Goal: Task Accomplishment & Management: Complete application form

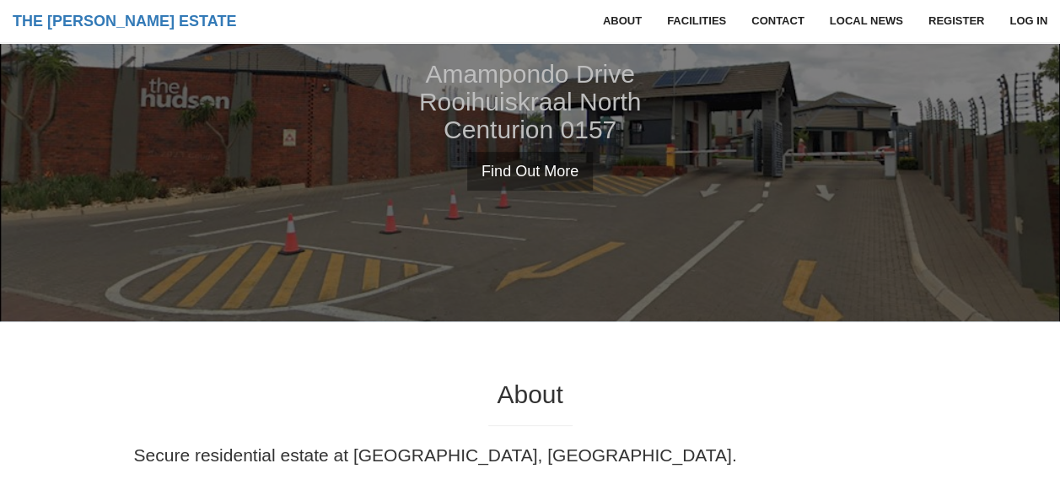
scroll to position [169, 0]
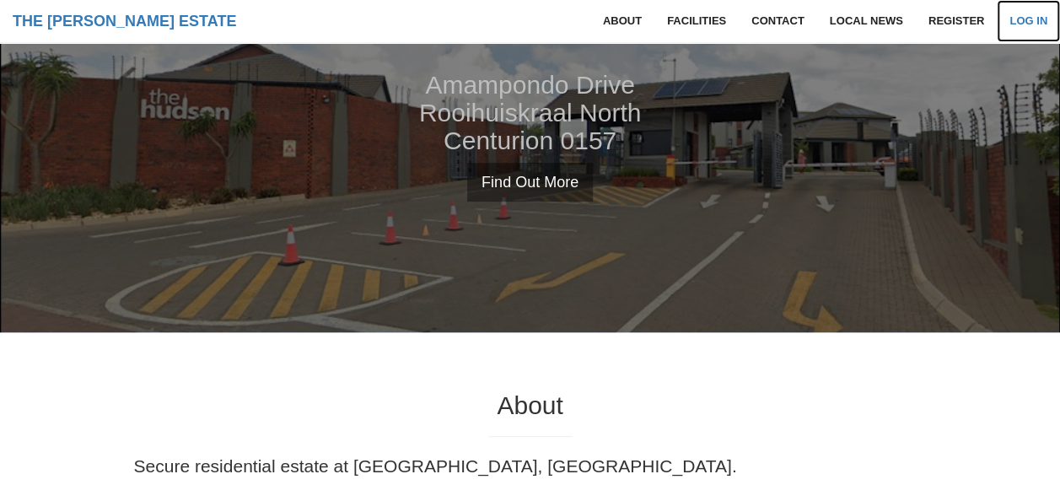
click at [1033, 14] on link "Log in" at bounding box center [1028, 21] width 63 height 42
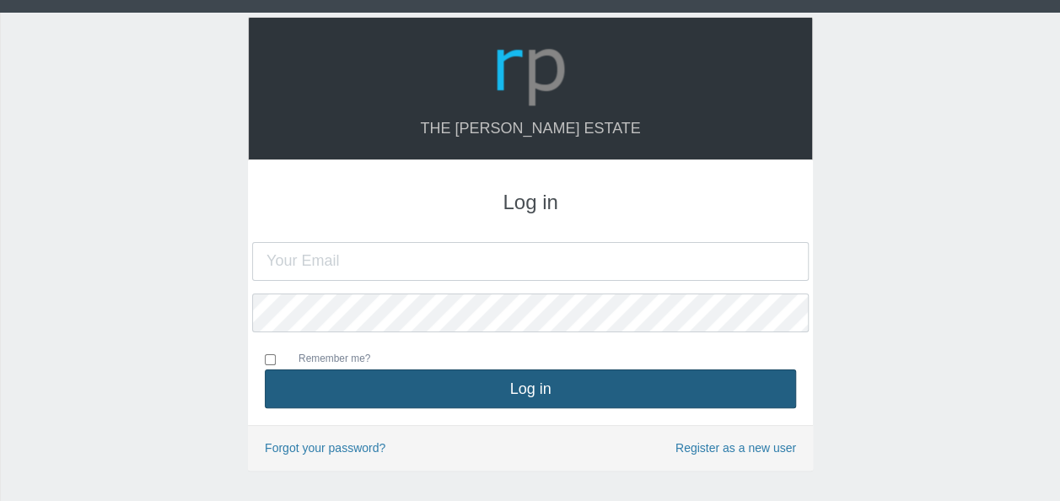
type input "[EMAIL_ADDRESS][DOMAIN_NAME]"
click at [499, 386] on button "Log in" at bounding box center [530, 388] width 531 height 39
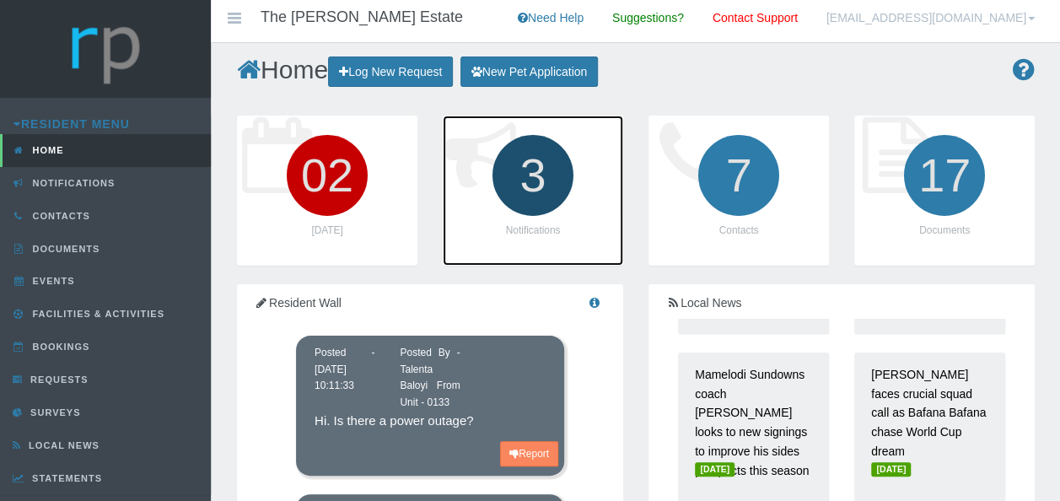
click at [546, 179] on icon "3" at bounding box center [533, 175] width 94 height 94
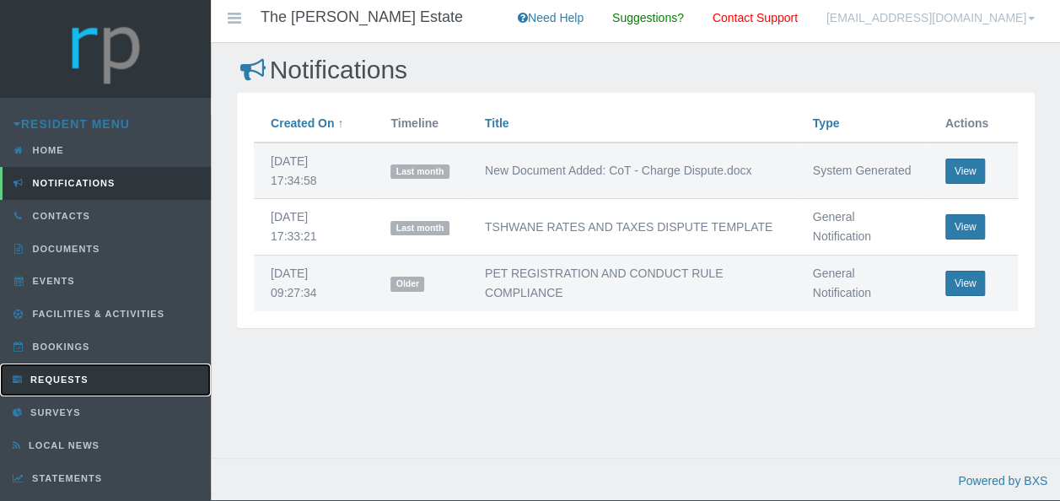
click at [61, 377] on span "Requests" at bounding box center [57, 380] width 62 height 10
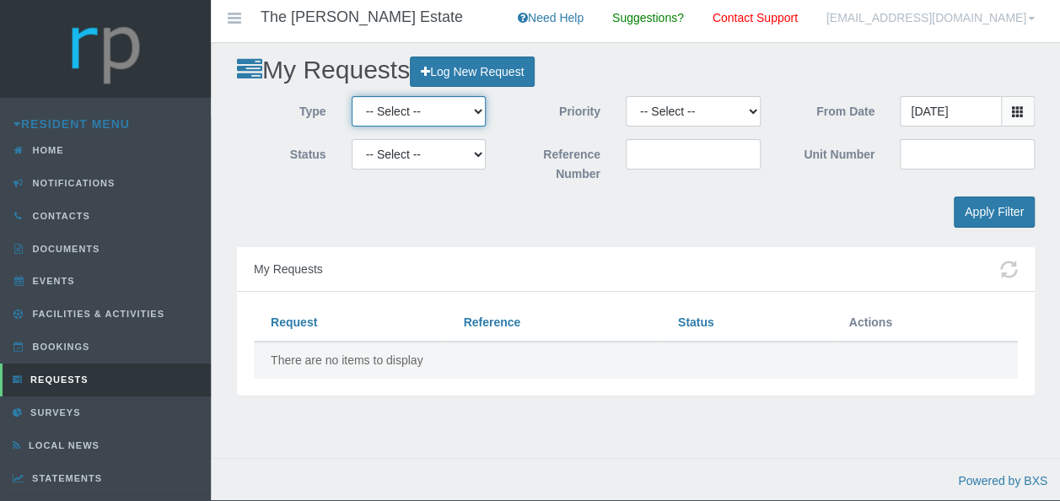
click at [478, 115] on select "-- Select -- Complaint Compliment Enquiry Request for maintenance Other (not li…" at bounding box center [419, 111] width 135 height 30
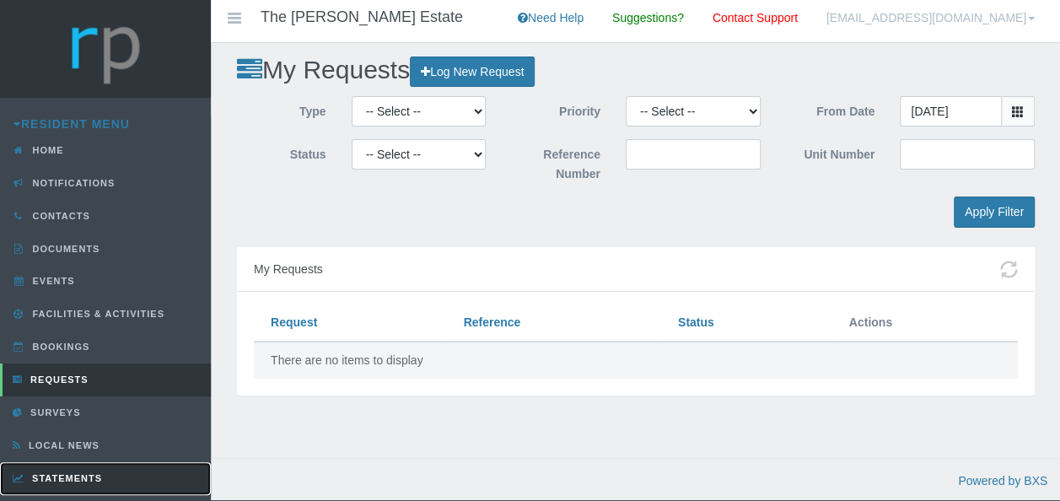
click at [62, 473] on span "Statements" at bounding box center [65, 478] width 74 height 10
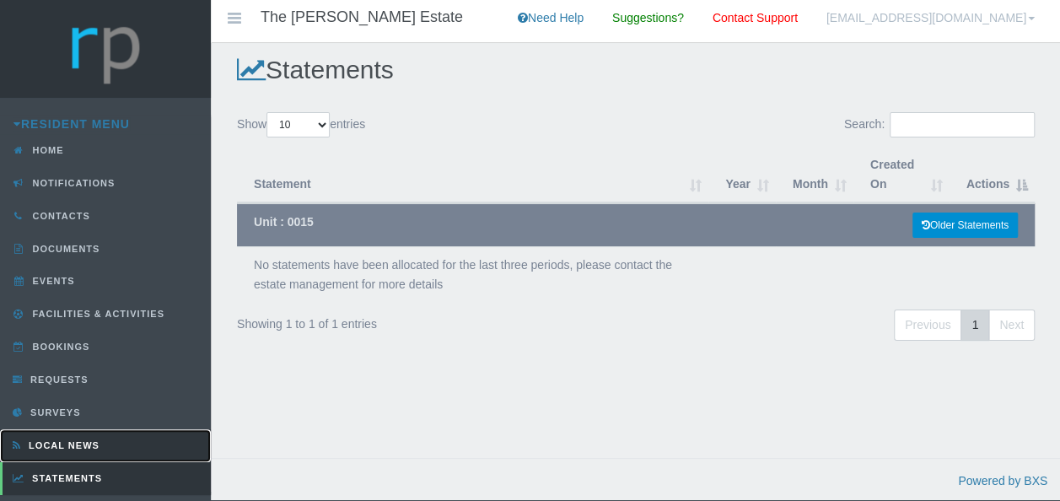
click at [61, 444] on span "Local News" at bounding box center [61, 445] width 75 height 10
click at [61, 440] on span "Local News" at bounding box center [61, 445] width 75 height 10
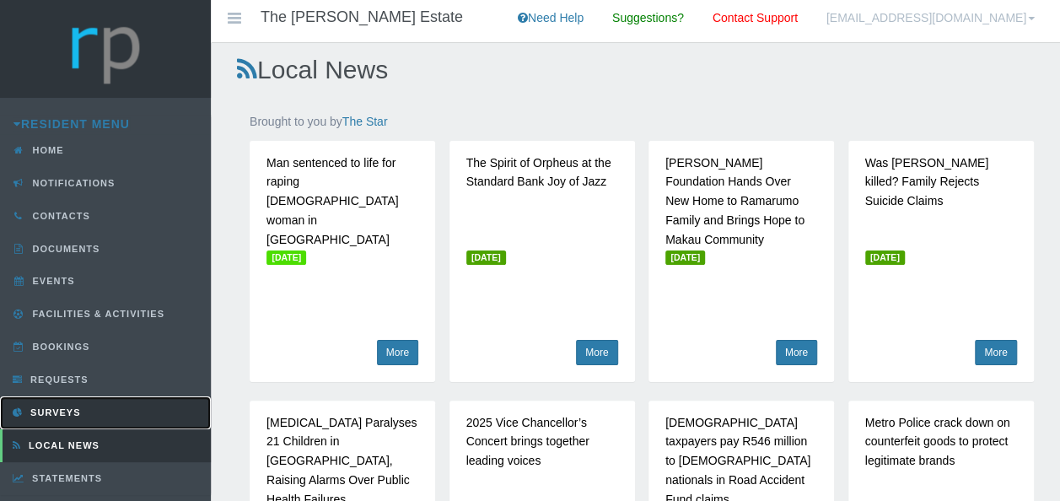
click at [30, 407] on span "Surveys" at bounding box center [53, 412] width 54 height 10
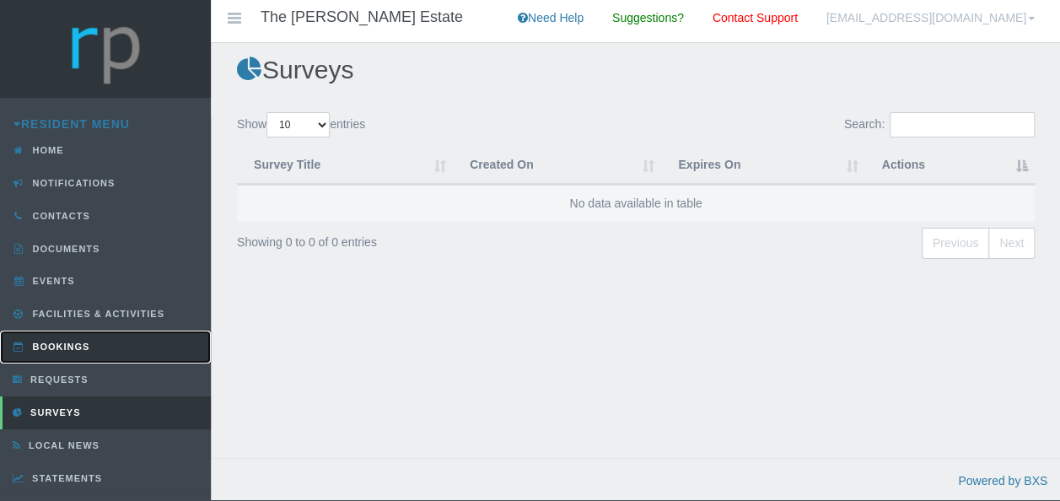
click at [46, 343] on span "Bookings" at bounding box center [60, 347] width 62 height 10
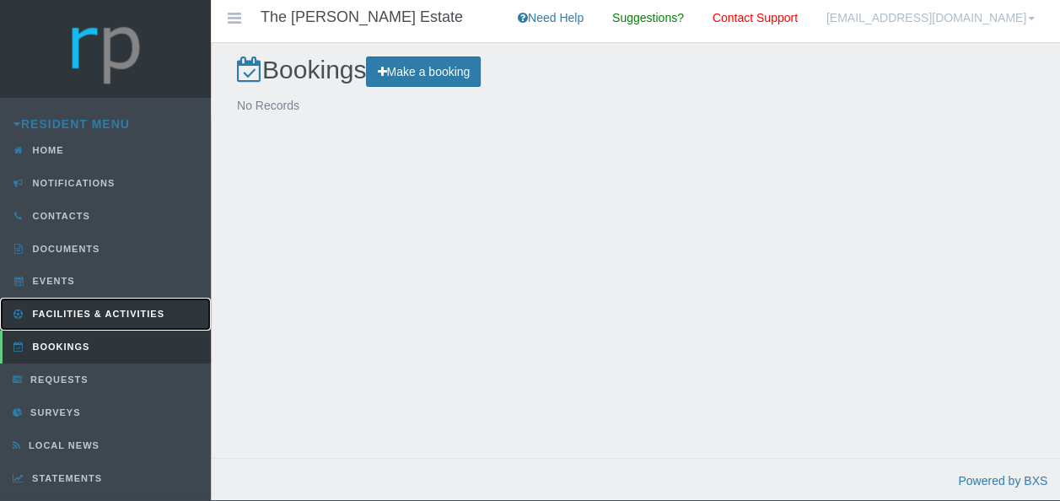
click at [49, 310] on span "Facilities & Activities" at bounding box center [97, 314] width 136 height 10
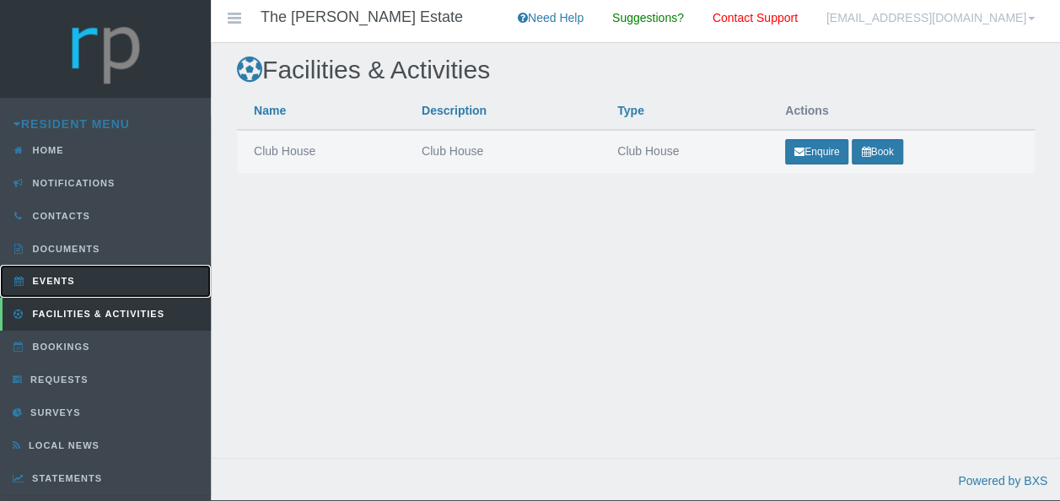
click at [55, 280] on span "Events" at bounding box center [52, 281] width 46 height 10
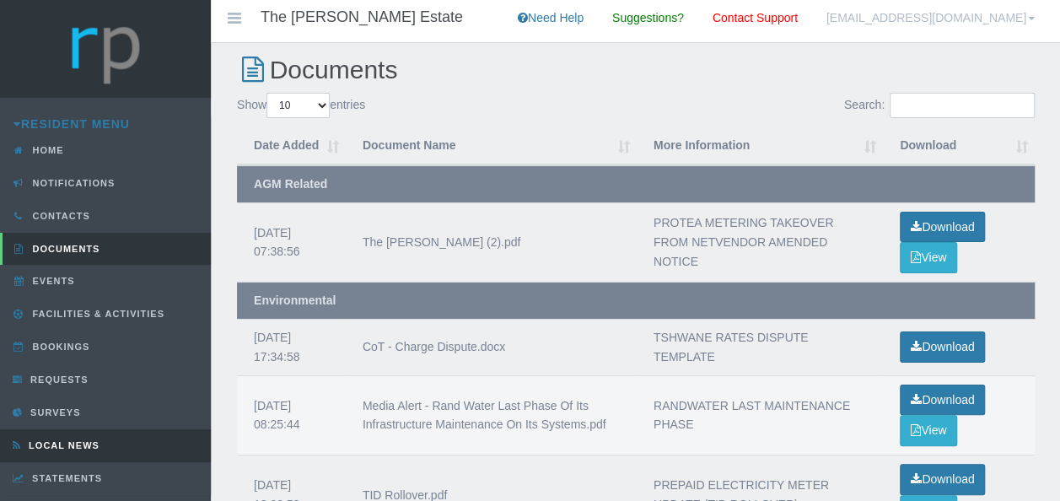
scroll to position [84, 0]
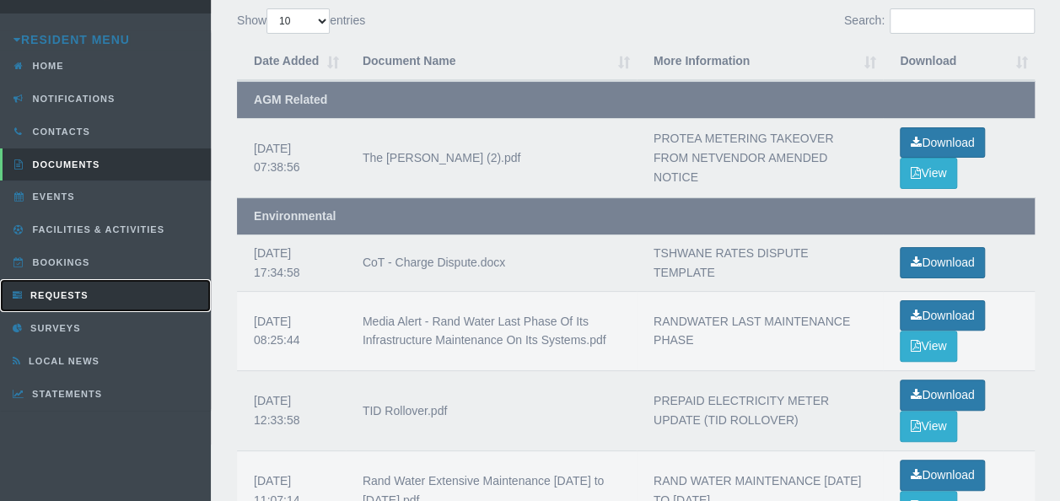
click at [61, 294] on span "Requests" at bounding box center [57, 295] width 62 height 10
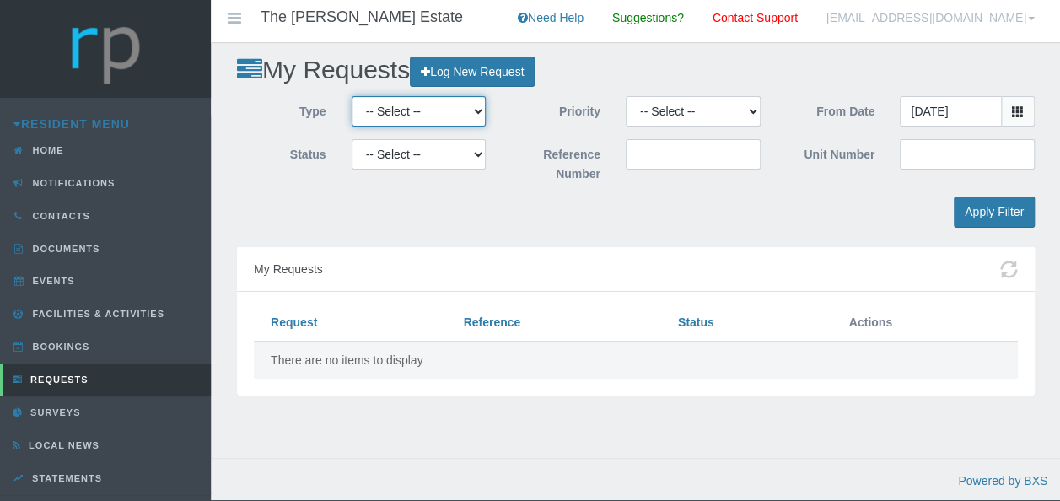
click at [482, 113] on select "-- Select -- Complaint Compliment Enquiry Request for maintenance Other (not li…" at bounding box center [419, 111] width 135 height 30
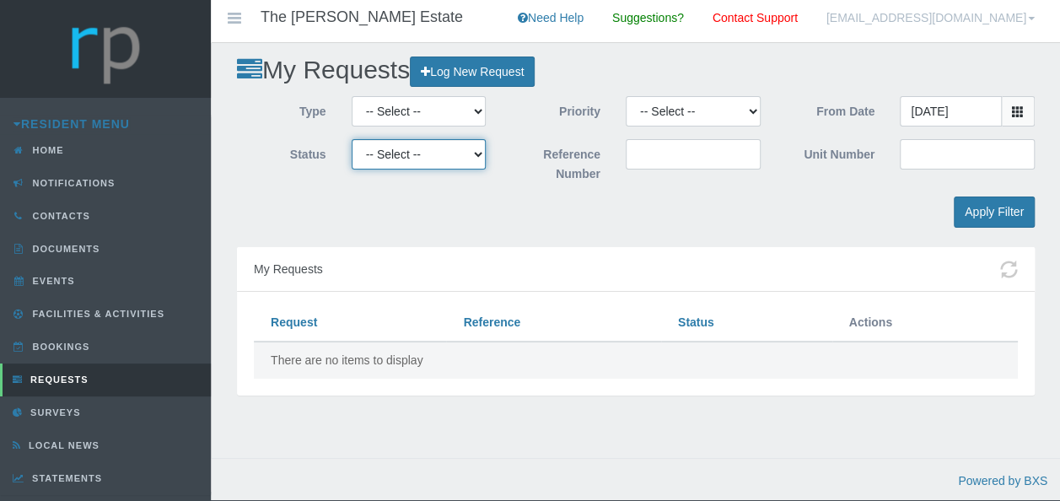
click at [476, 160] on select "-- Select -- Approved Cancelled Completed Declined More information required Ne…" at bounding box center [419, 154] width 135 height 30
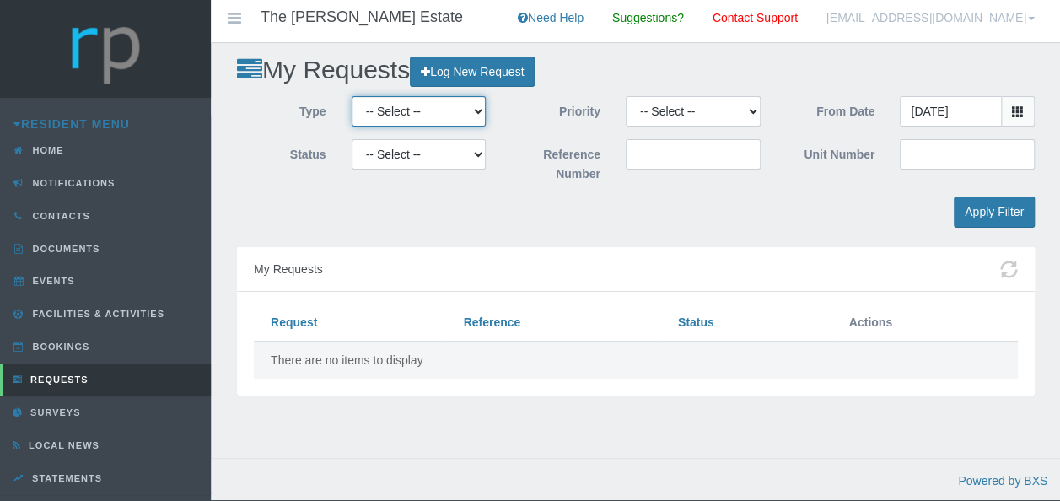
click at [477, 113] on select "-- Select -- Complaint Compliment Enquiry Request for maintenance Other (not li…" at bounding box center [419, 111] width 135 height 30
select select "ENQUIRY"
click at [352, 96] on select "-- Select -- Complaint Compliment Enquiry Request for maintenance Other (not li…" at bounding box center [419, 111] width 135 height 30
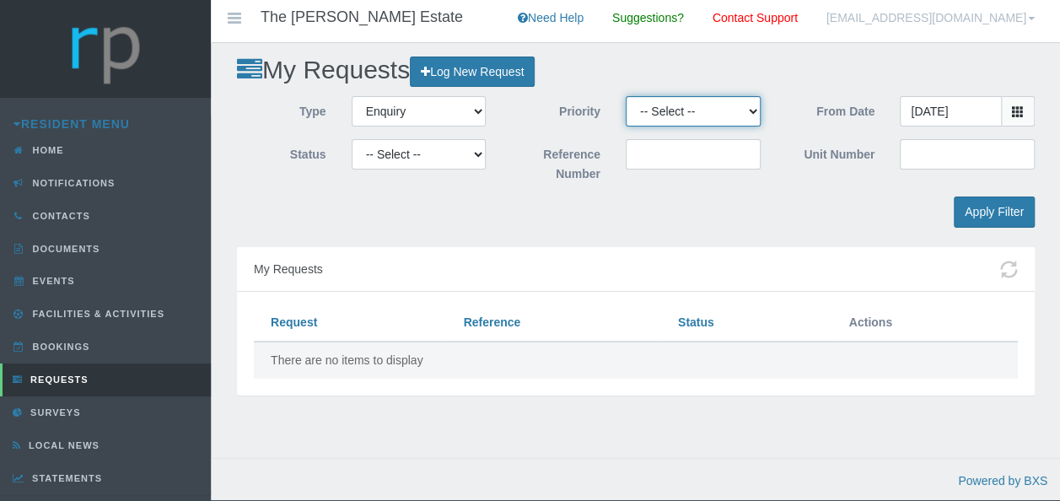
click at [750, 107] on select "-- Select -- High Low Normal" at bounding box center [693, 111] width 135 height 30
select select "MEDIUM"
click at [626, 96] on select "-- Select -- High Low Normal" at bounding box center [693, 111] width 135 height 30
click at [1026, 116] on span at bounding box center [1018, 111] width 33 height 30
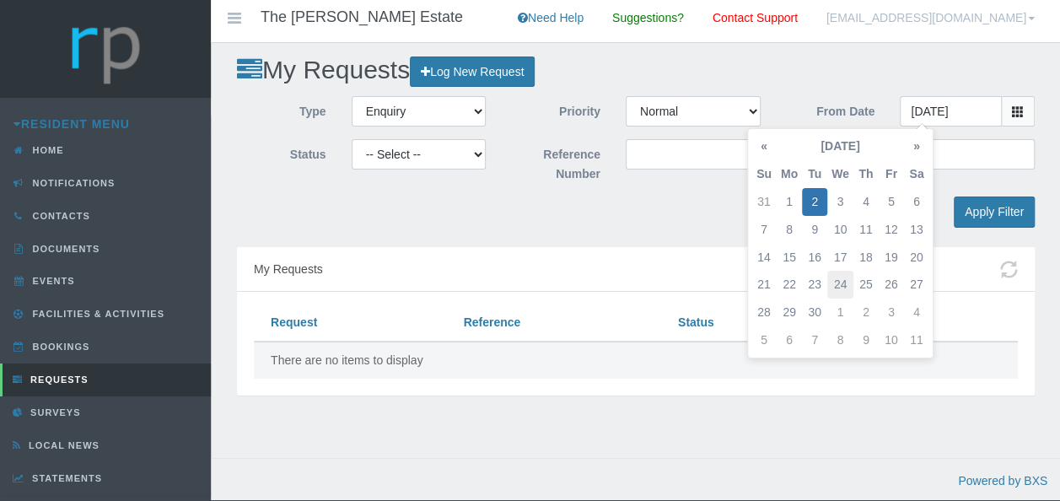
click at [844, 282] on td "24" at bounding box center [841, 285] width 26 height 28
type input "2025-09-24"
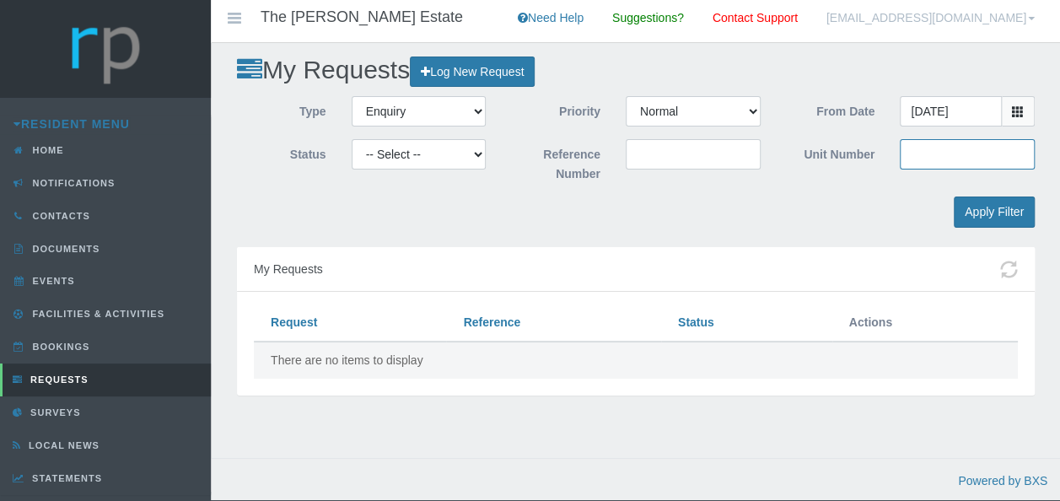
click at [990, 166] on input "Unit Number" at bounding box center [967, 154] width 135 height 30
type input "15"
click at [972, 214] on input "Apply Filter" at bounding box center [994, 212] width 81 height 31
click at [288, 368] on td "There are no items to display" at bounding box center [636, 360] width 764 height 37
click at [290, 358] on td "There are no items to display" at bounding box center [636, 360] width 764 height 37
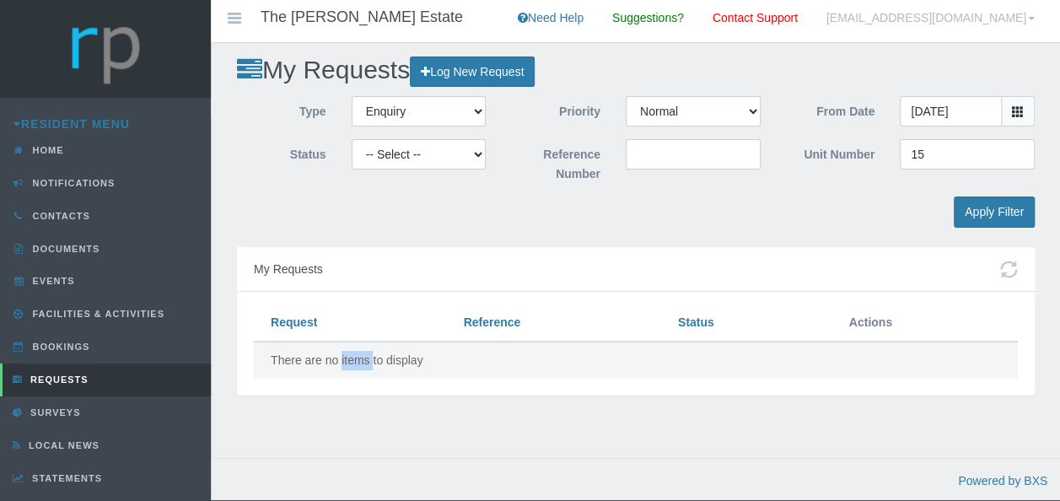
click at [290, 358] on td "There are no items to display" at bounding box center [636, 360] width 764 height 37
drag, startPoint x: 290, startPoint y: 358, endPoint x: 444, endPoint y: 440, distance: 174.4
click at [444, 440] on div "My Requests Log New Request Type -- Select -- Complaint Compliment Enquiry Requ…" at bounding box center [635, 267] width 849 height 449
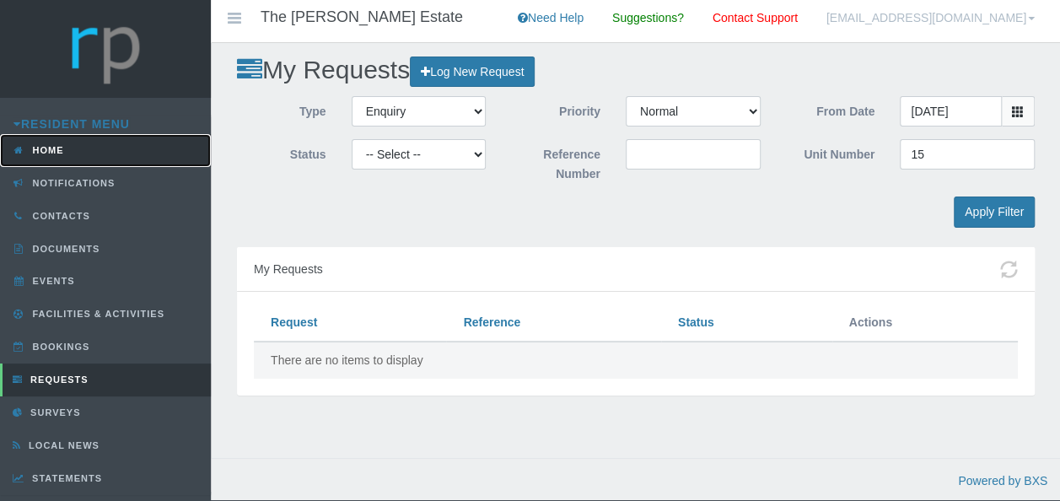
click at [52, 145] on span "Home" at bounding box center [46, 150] width 35 height 10
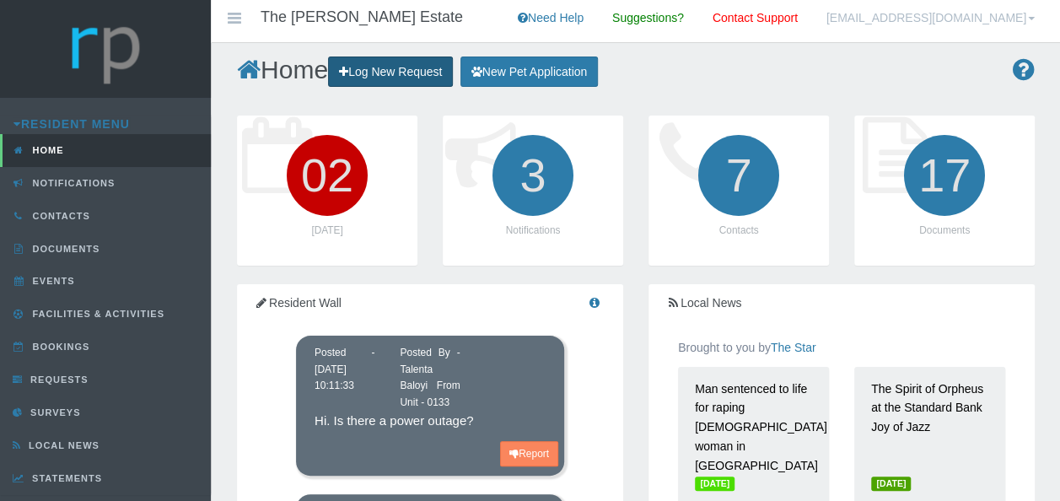
click at [392, 72] on link "Log New Request" at bounding box center [390, 72] width 125 height 31
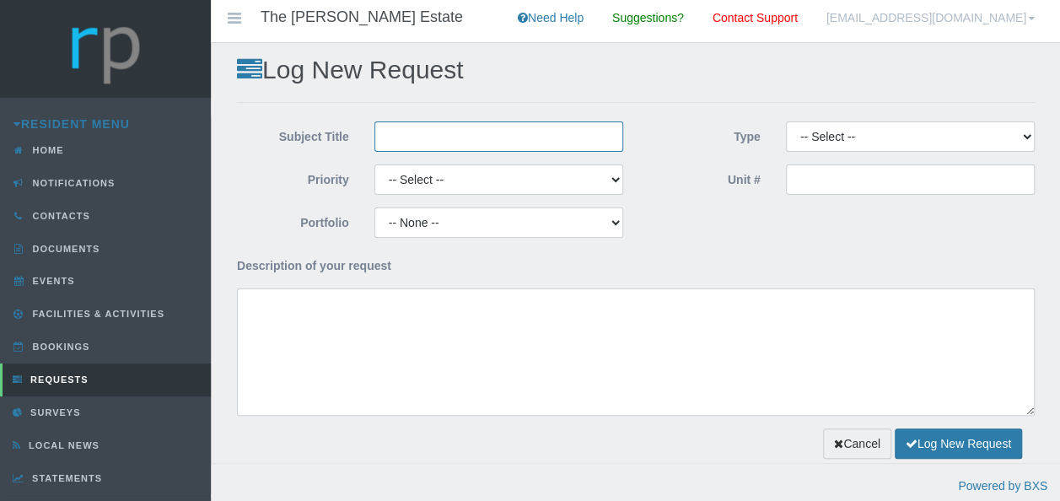
click at [416, 141] on input "Subject Title" at bounding box center [499, 136] width 249 height 30
type input "V"
type input "Connection to Visit me App"
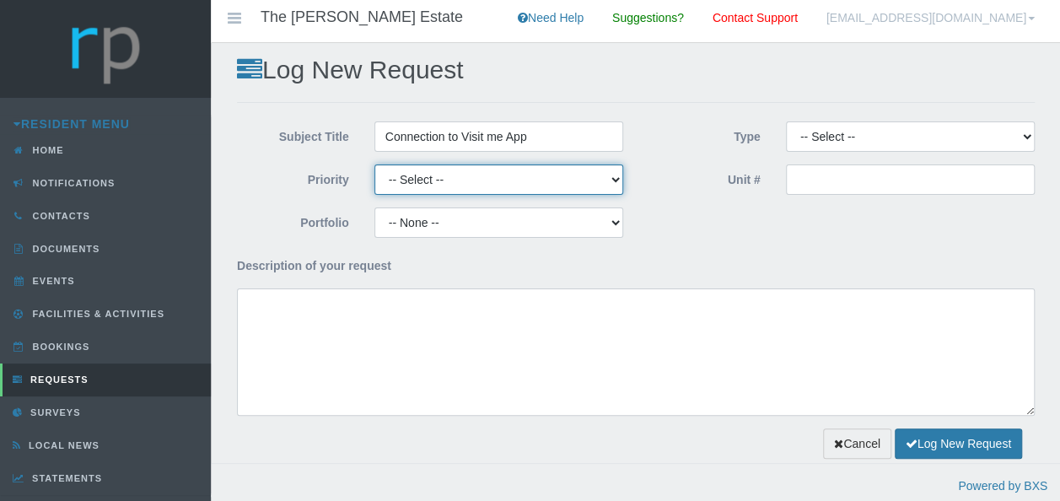
click at [620, 177] on select "-- Select -- High Low Normal" at bounding box center [499, 179] width 249 height 30
select select "MEDIUM"
click at [375, 164] on select "-- Select -- High Low Normal" at bounding box center [499, 179] width 249 height 30
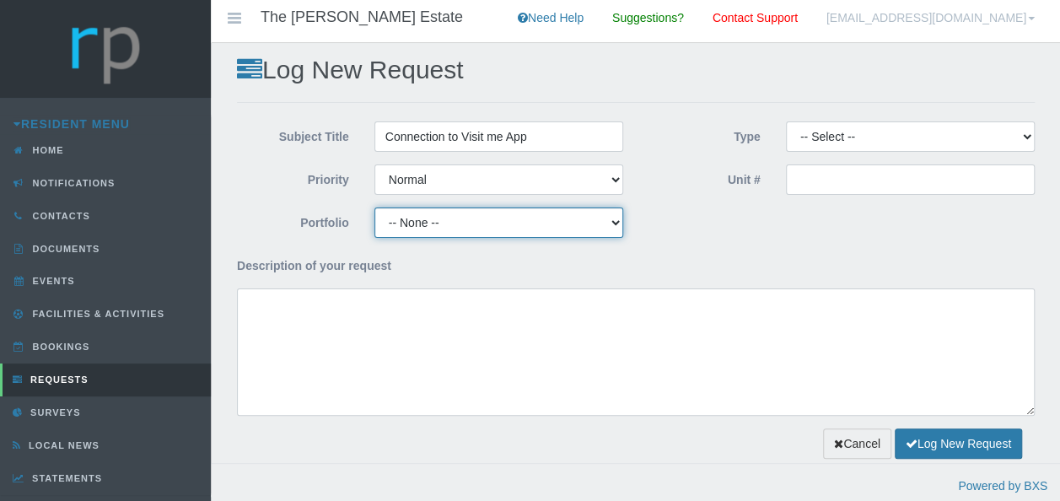
click at [615, 226] on select "-- None -- Estate Manager Maintenance" at bounding box center [499, 223] width 249 height 30
click at [616, 226] on select "-- None -- Estate Manager Maintenance" at bounding box center [499, 223] width 249 height 30
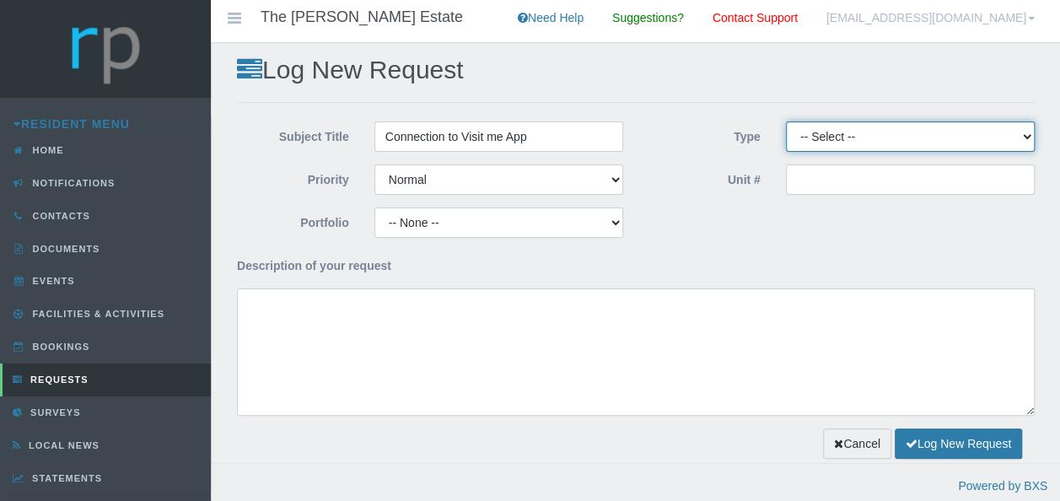
click at [1025, 142] on select "-- Select -- Complaint Compliment Enquiry Request for maintenance Other (not li…" at bounding box center [910, 136] width 249 height 30
select select "ENQUIRY"
click at [786, 121] on select "-- Select -- Complaint Compliment Enquiry Request for maintenance Other (not li…" at bounding box center [910, 136] width 249 height 30
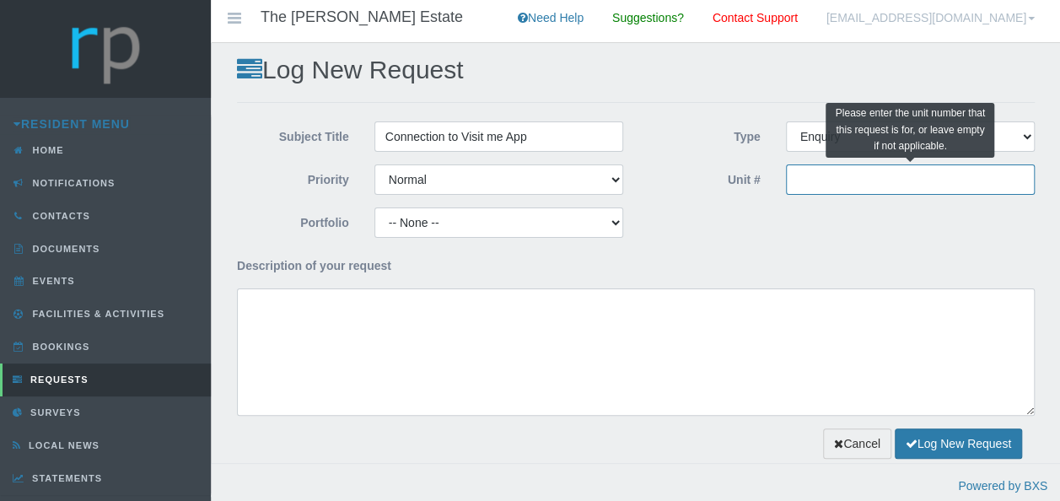
click at [845, 186] on input "Unit #" at bounding box center [910, 179] width 249 height 30
type input "15"
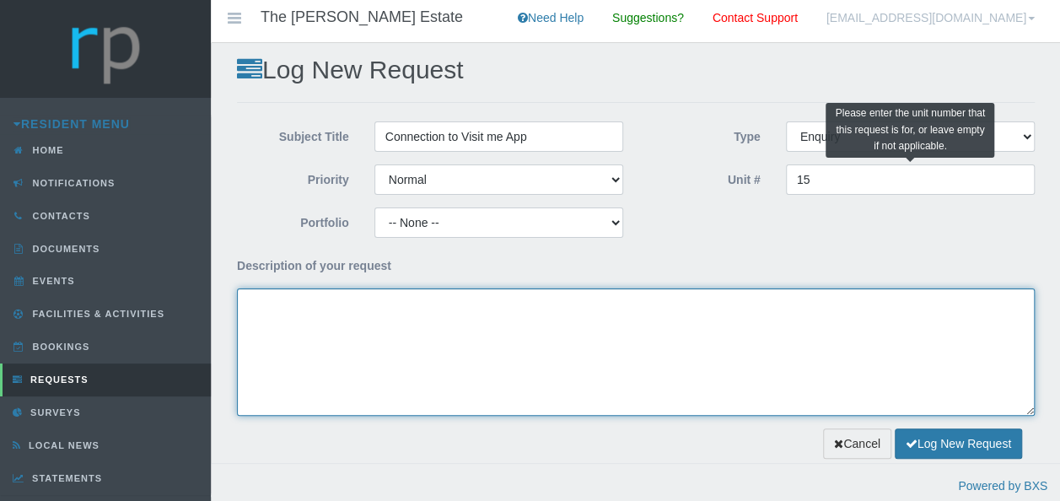
click at [262, 305] on textarea "Description of your request" at bounding box center [636, 351] width 798 height 127
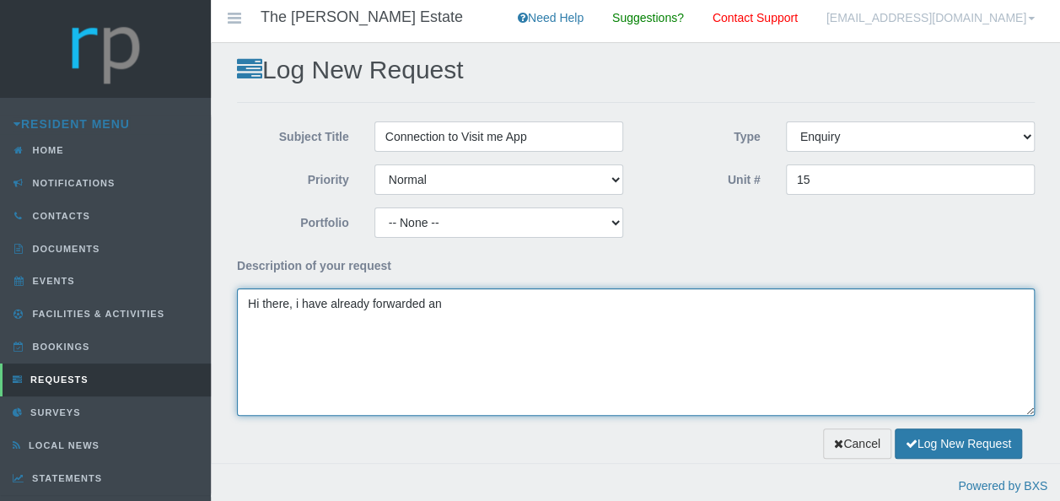
click at [455, 307] on textarea "Hi there, i have already forwarded an" at bounding box center [636, 351] width 798 height 127
click at [811, 300] on textarea "Hi there, i have already forwarded an email to support@residentportal.co.za on …" at bounding box center [636, 351] width 798 height 127
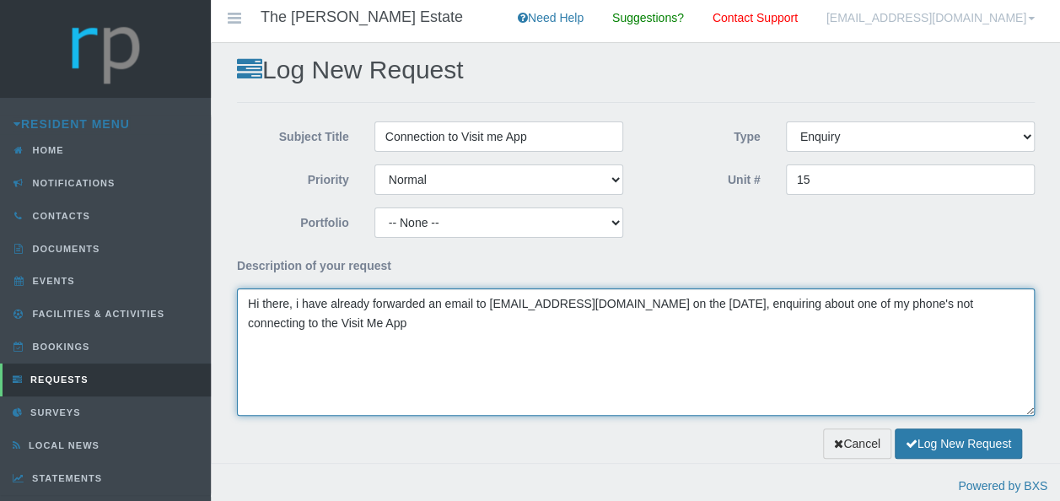
click at [428, 326] on textarea "Hi there, i have already forwarded an email to support@residentportal.co.za on …" at bounding box center [636, 351] width 798 height 127
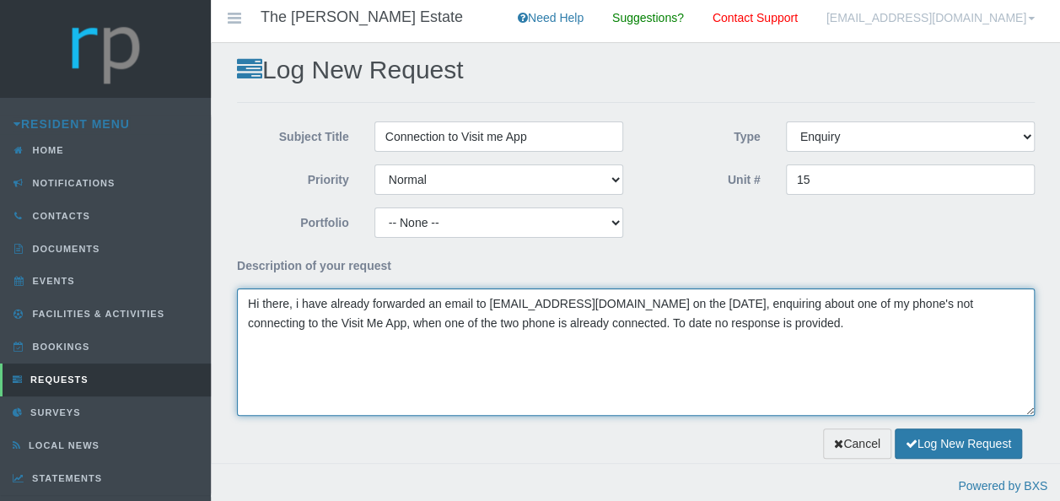
type textarea "Hi there, i have already forwarded an email to support@residentportal.co.za on …"
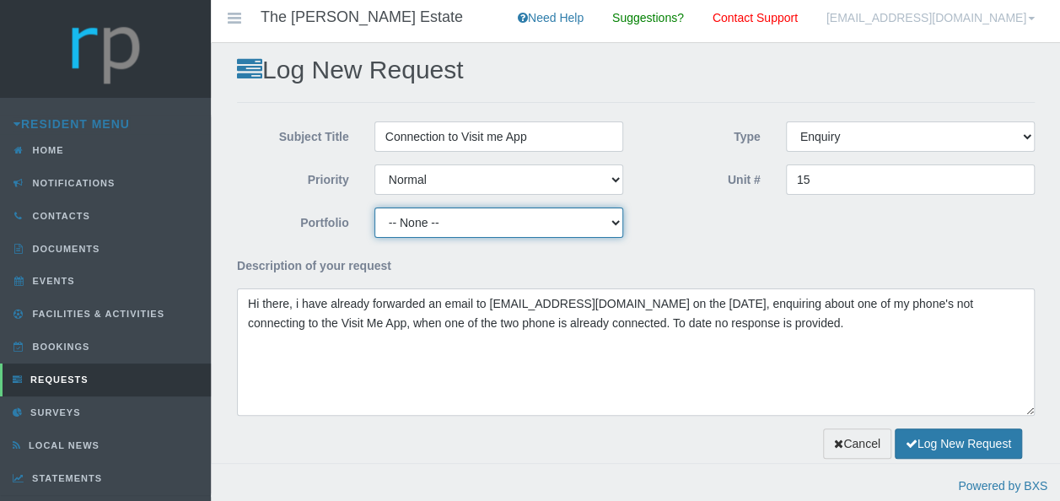
click at [612, 219] on select "-- None -- Estate Manager Maintenance" at bounding box center [499, 223] width 249 height 30
click at [375, 208] on select "-- None -- Estate Manager Maintenance" at bounding box center [499, 223] width 249 height 30
drag, startPoint x: 609, startPoint y: 224, endPoint x: 593, endPoint y: 226, distance: 16.1
click at [609, 224] on select "-- None -- Estate Manager Maintenance" at bounding box center [499, 223] width 249 height 30
select select "ESTATEMNGR"
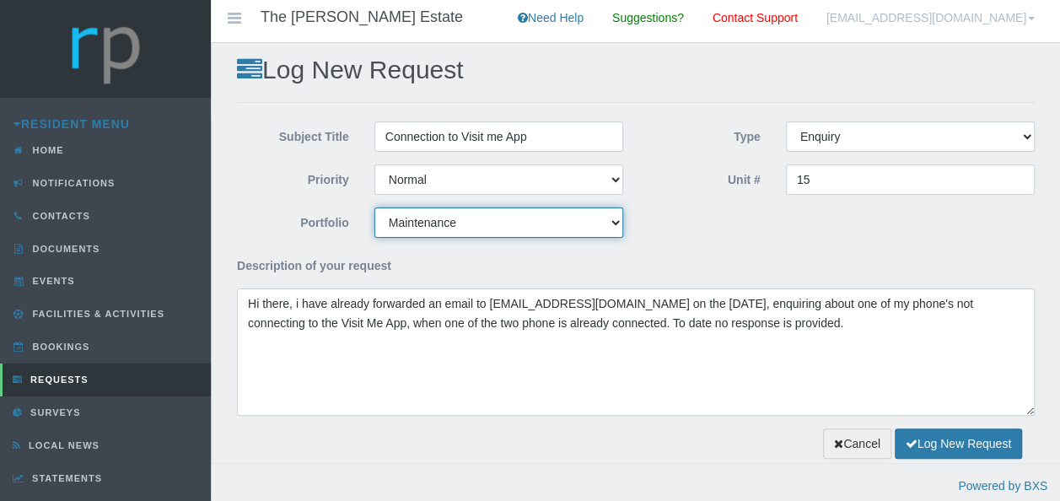
click at [375, 208] on select "-- None -- Estate Manager Maintenance" at bounding box center [499, 223] width 249 height 30
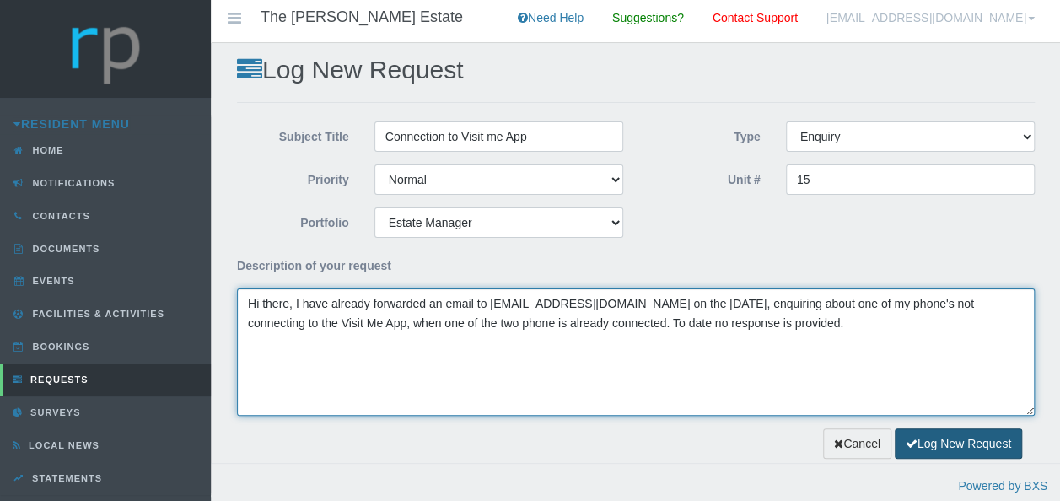
type textarea "Hi there, I have already forwarded an email to support@residentportal.co.za on …"
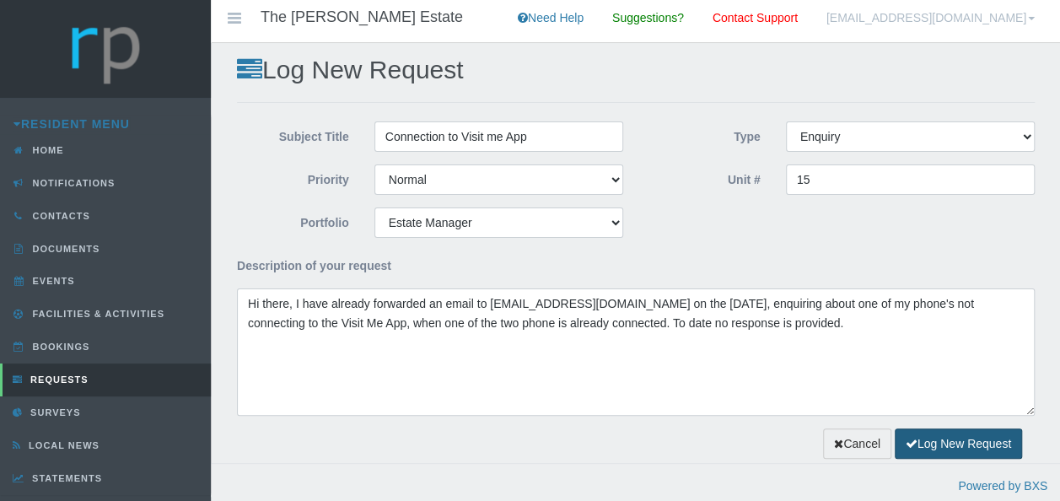
click at [961, 446] on button "Log New Request" at bounding box center [958, 444] width 127 height 31
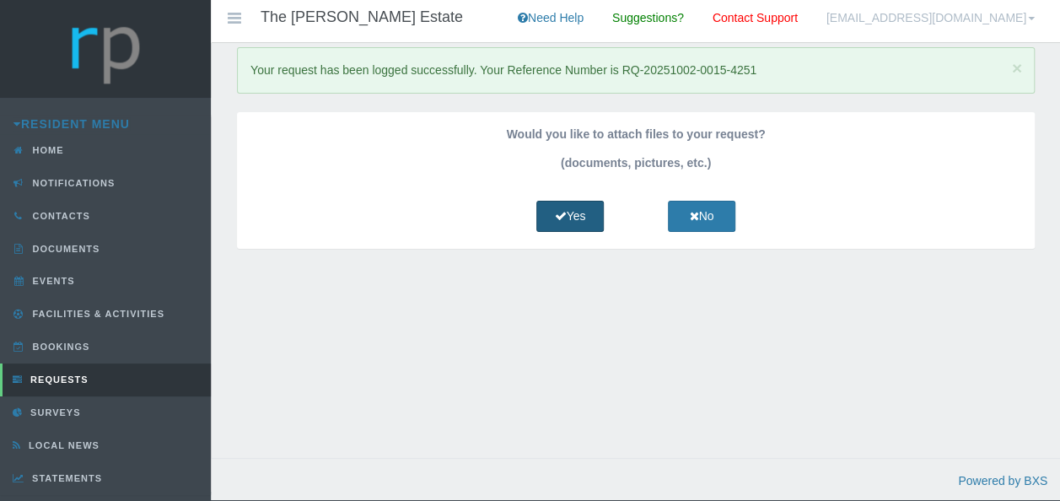
click at [572, 218] on link "Yes" at bounding box center [570, 216] width 67 height 31
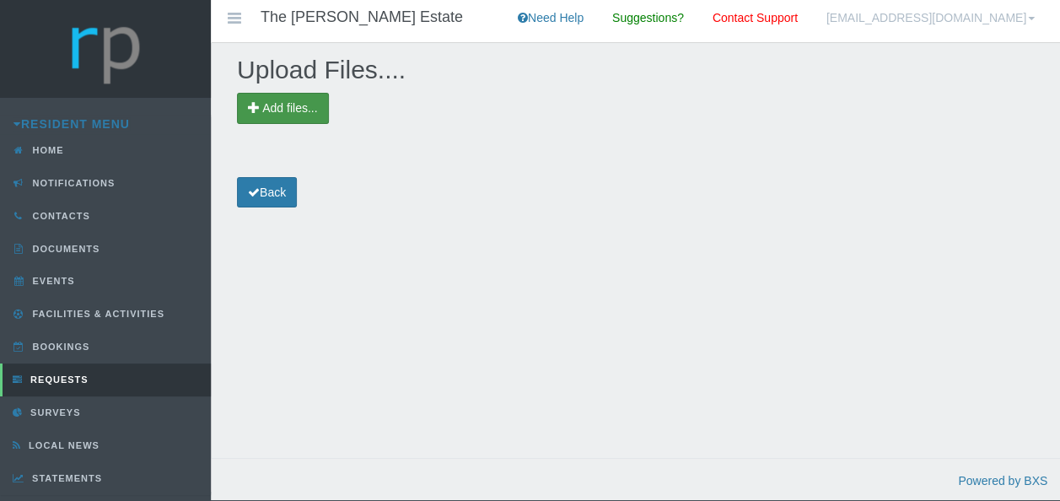
click at [269, 107] on span "Add files..." at bounding box center [289, 107] width 55 height 13
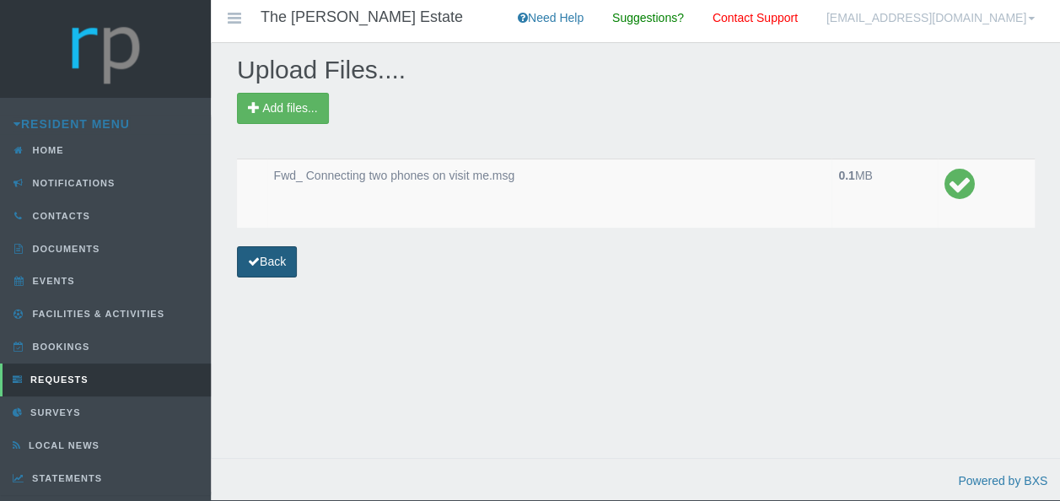
click at [260, 262] on link "Back" at bounding box center [267, 261] width 60 height 31
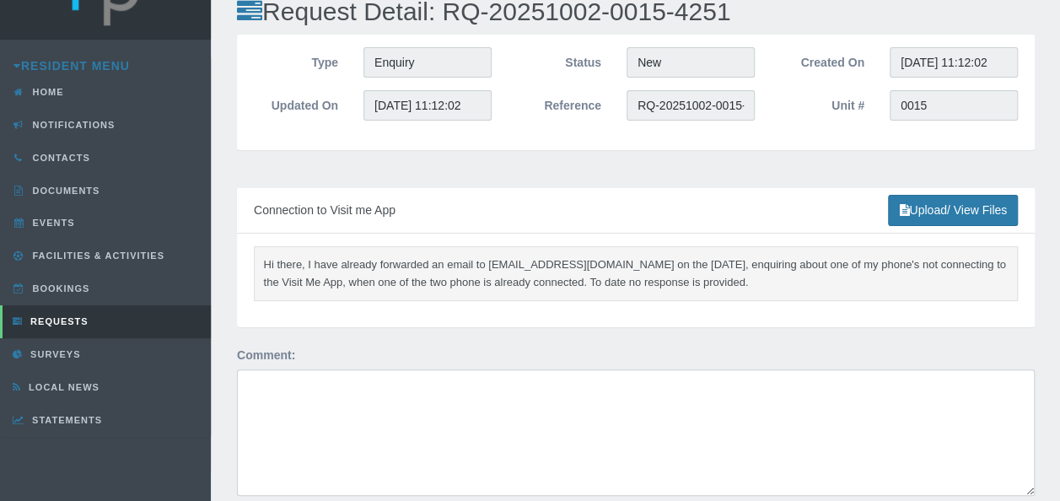
scroll to position [46, 0]
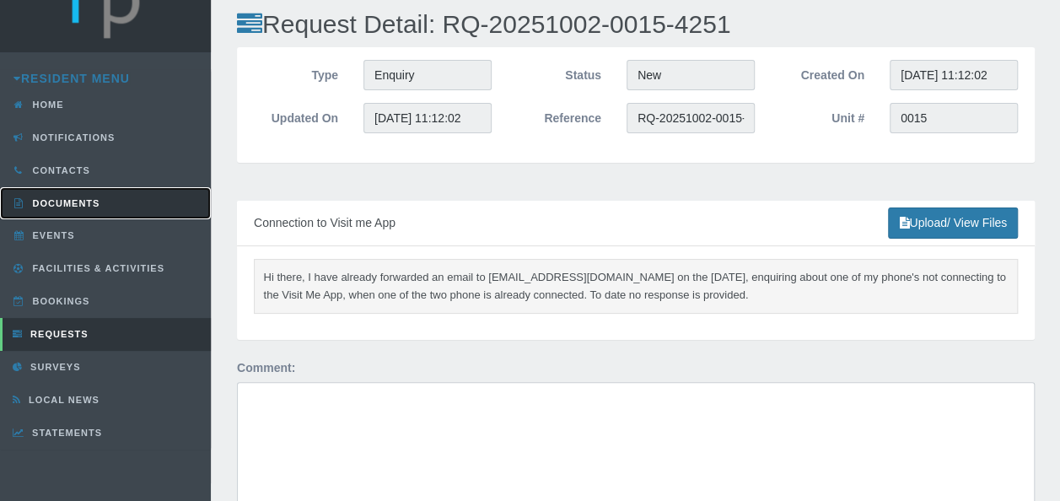
click at [34, 191] on link "Documents" at bounding box center [105, 203] width 211 height 33
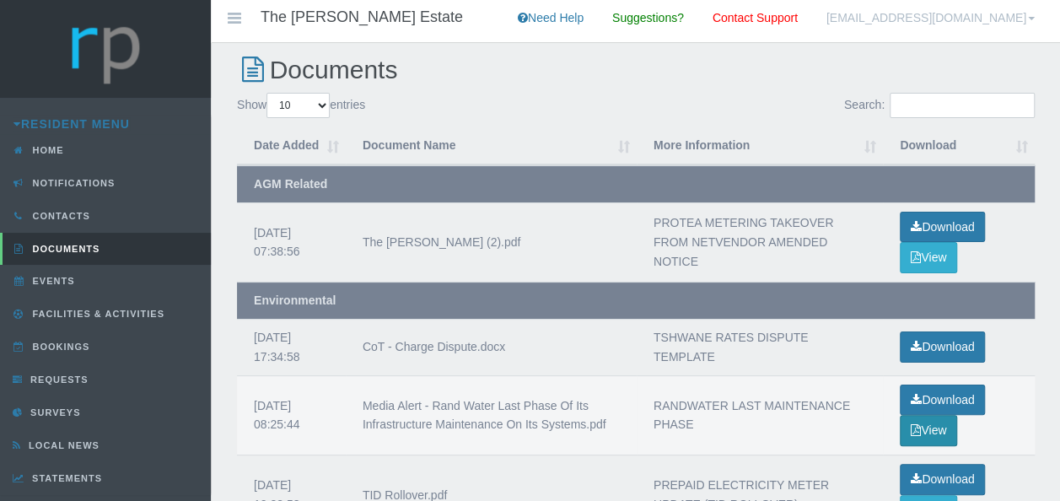
click at [930, 429] on button "View" at bounding box center [928, 430] width 57 height 31
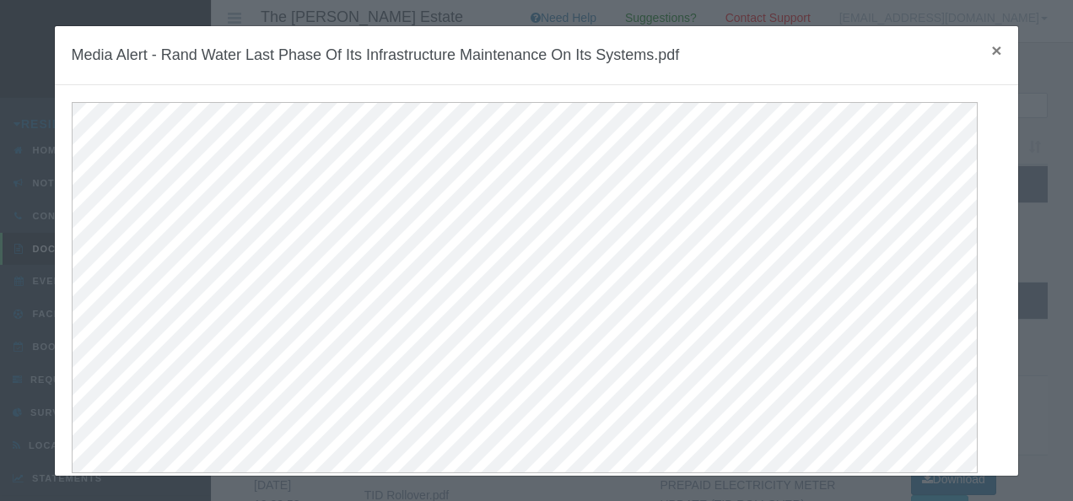
click at [991, 48] on span "×" at bounding box center [996, 49] width 10 height 19
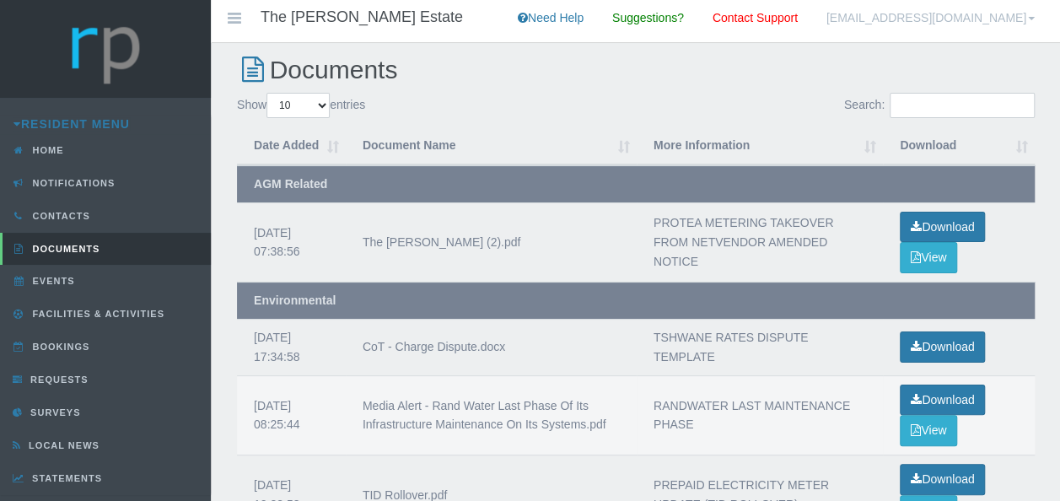
click at [793, 417] on td "RANDWATER LAST MAINTENANCE PHASE" at bounding box center [760, 415] width 246 height 80
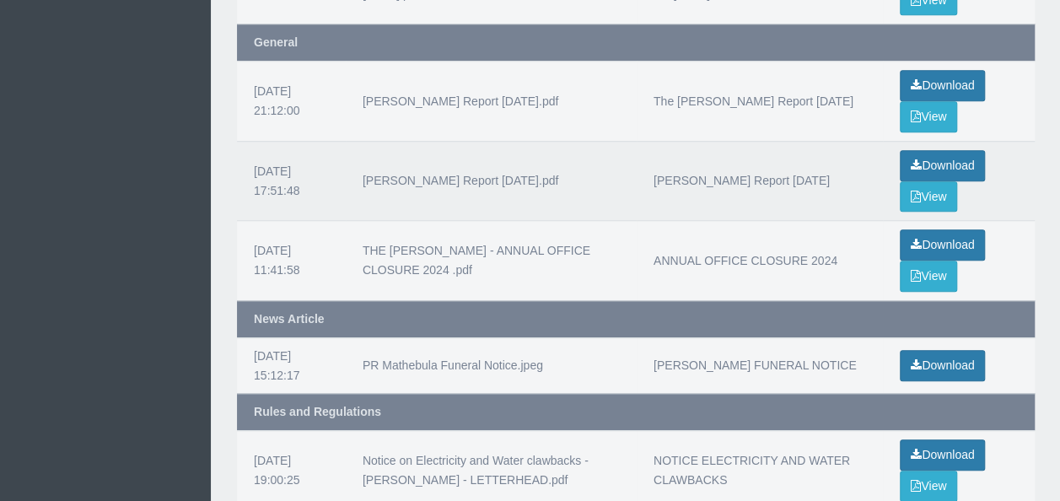
scroll to position [707, 0]
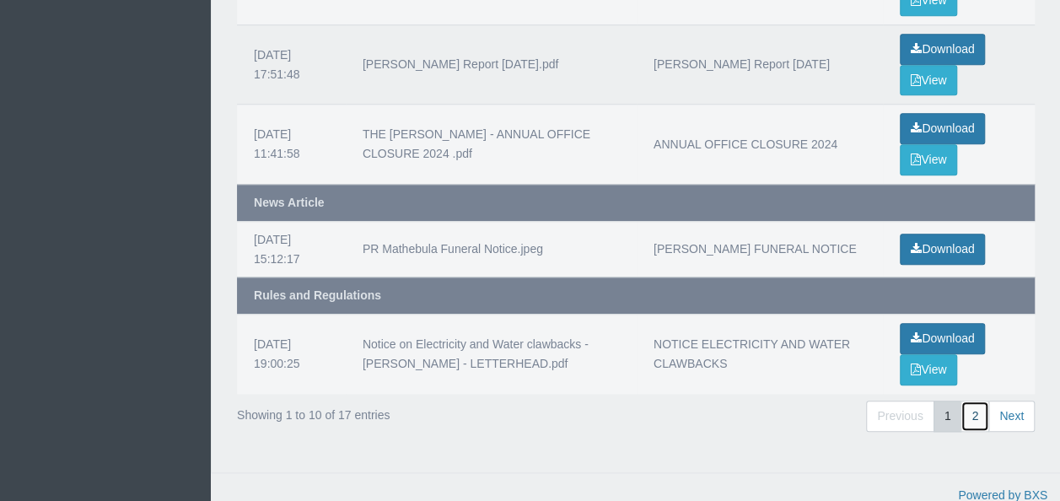
click at [972, 402] on link "2" at bounding box center [975, 416] width 29 height 31
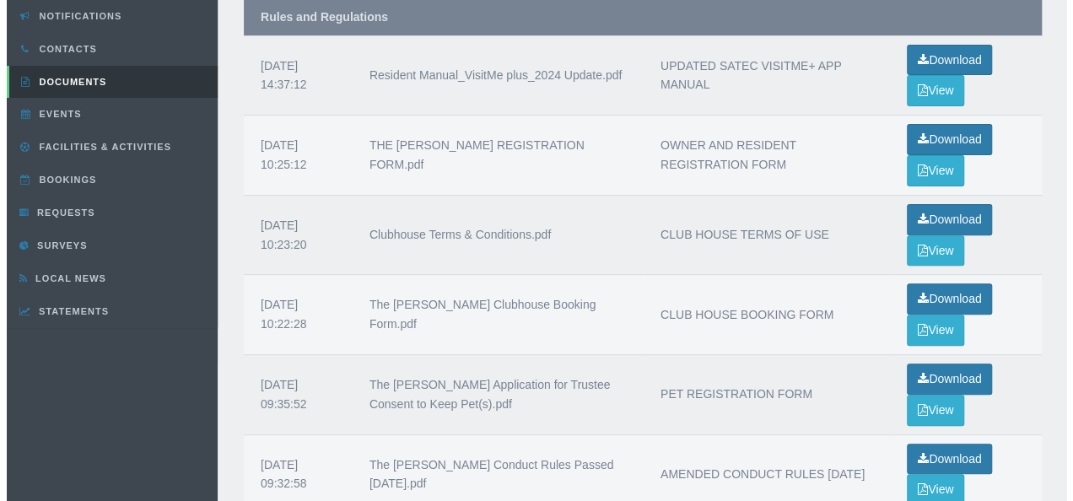
scroll to position [169, 0]
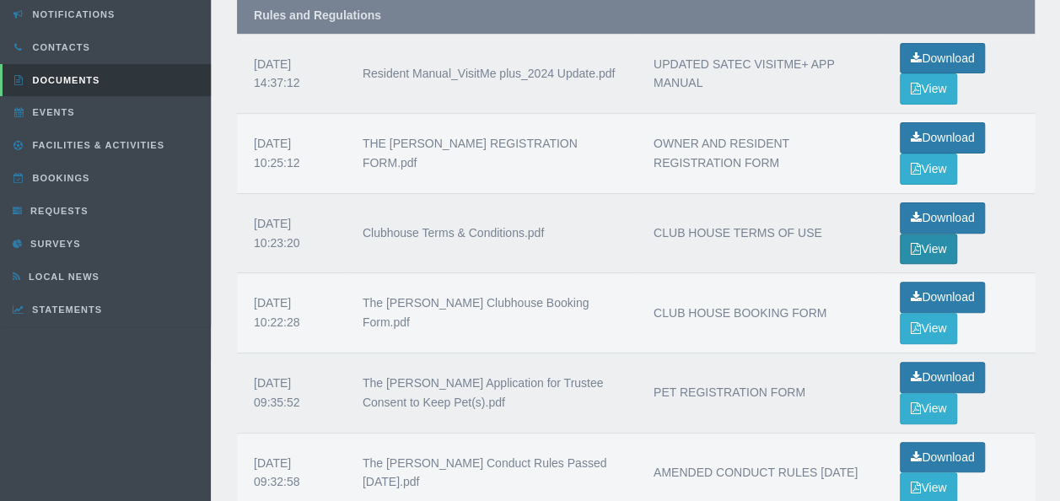
click at [936, 246] on button "View" at bounding box center [928, 249] width 57 height 31
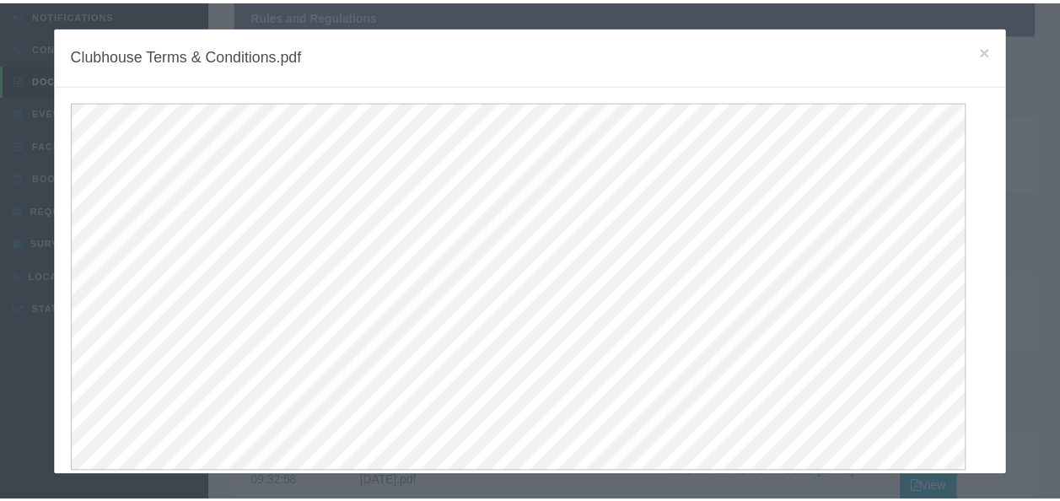
scroll to position [0, 0]
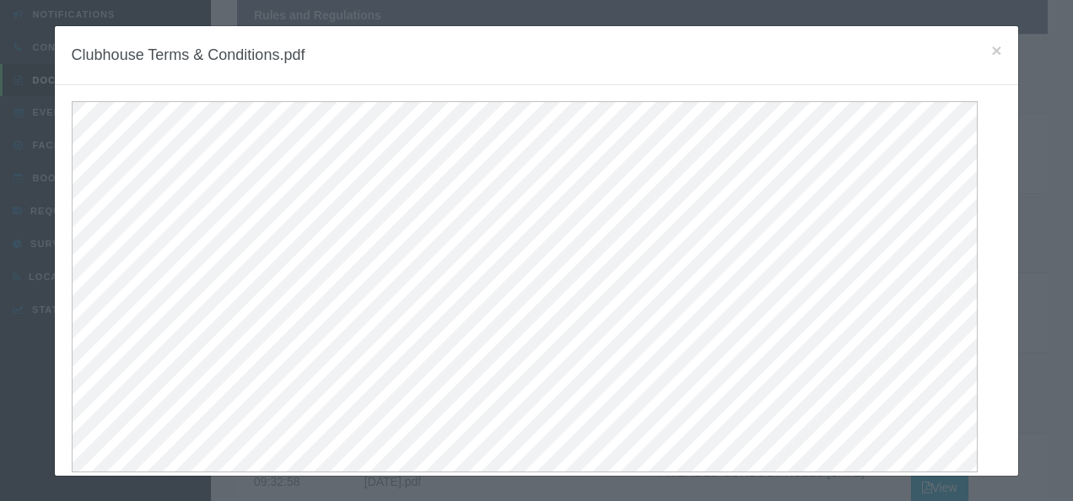
click at [979, 46] on h4 "Clubhouse Terms & Conditions.pdf" at bounding box center [537, 55] width 930 height 24
click at [991, 50] on span "×" at bounding box center [996, 49] width 10 height 19
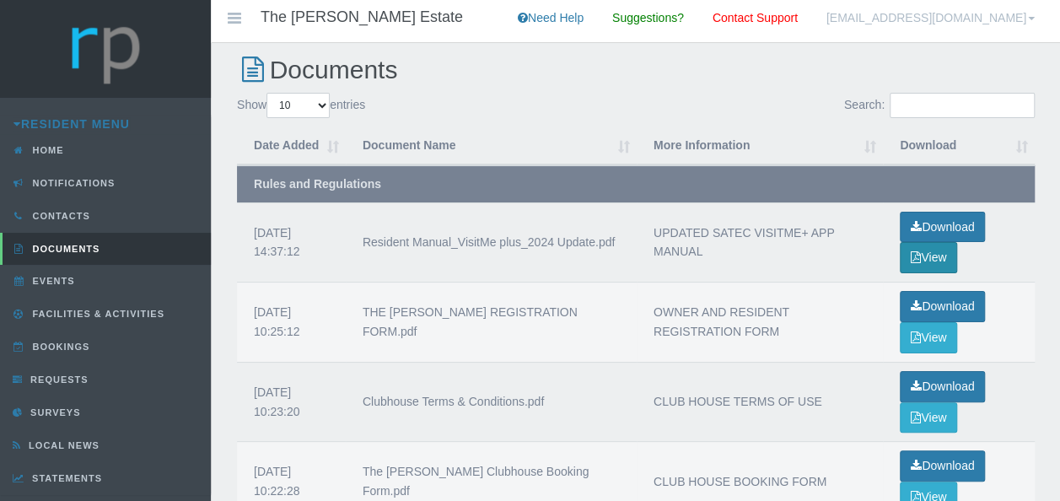
click at [927, 255] on button "View" at bounding box center [928, 257] width 57 height 31
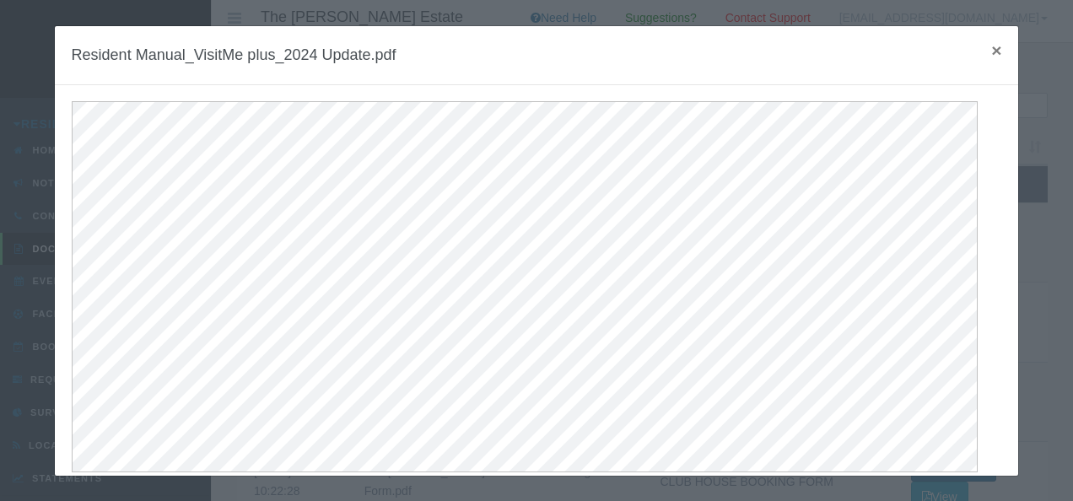
click at [991, 52] on span "×" at bounding box center [996, 49] width 10 height 19
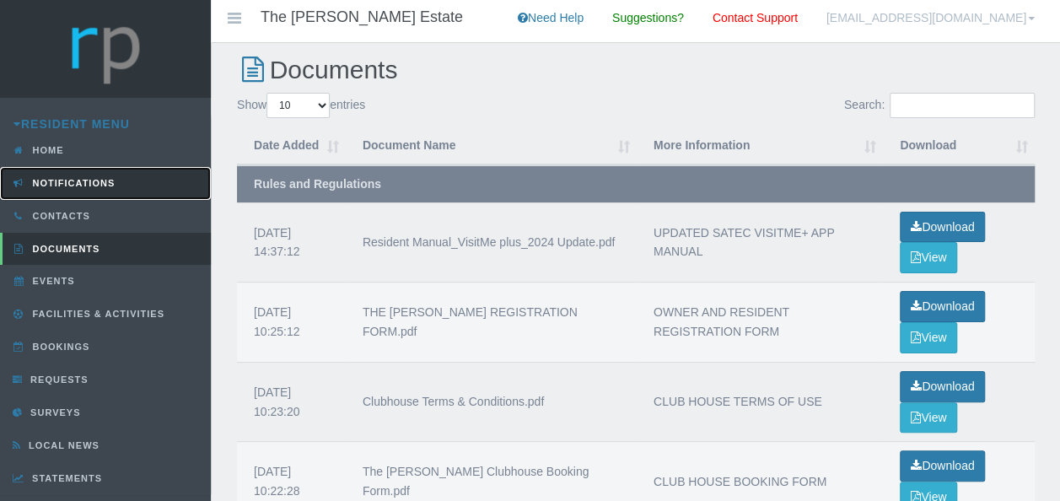
click at [73, 189] on link "Notifications" at bounding box center [105, 183] width 211 height 33
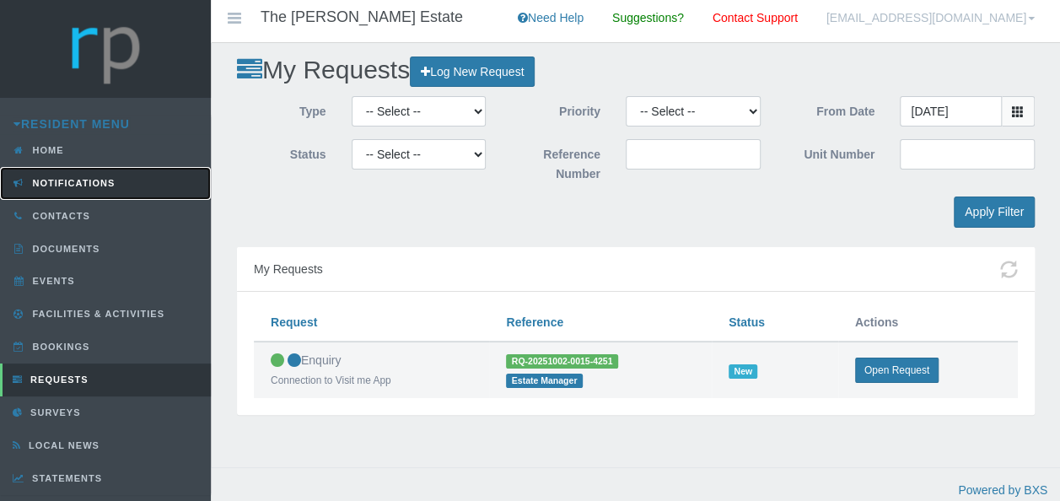
click at [64, 182] on span "Notifications" at bounding box center [72, 183] width 87 height 10
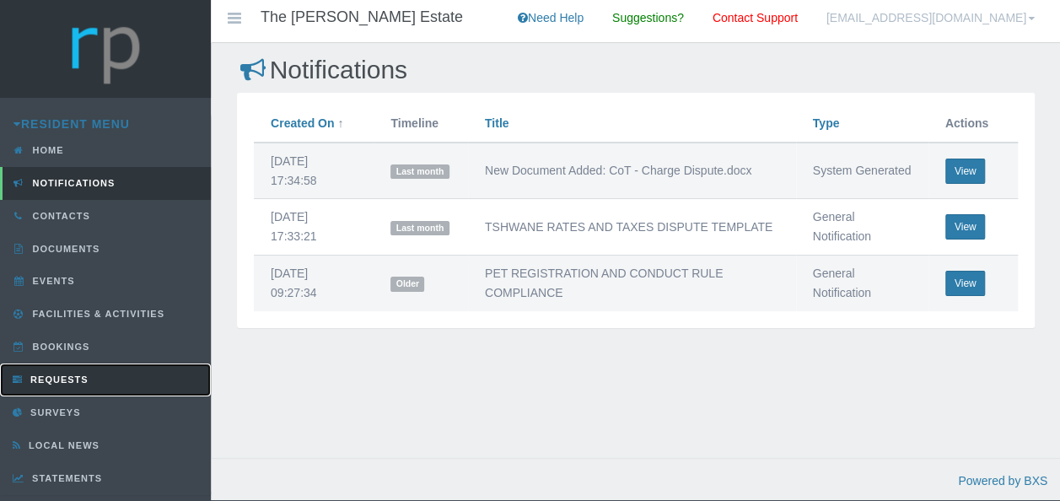
click at [51, 366] on link "Requests" at bounding box center [105, 380] width 211 height 33
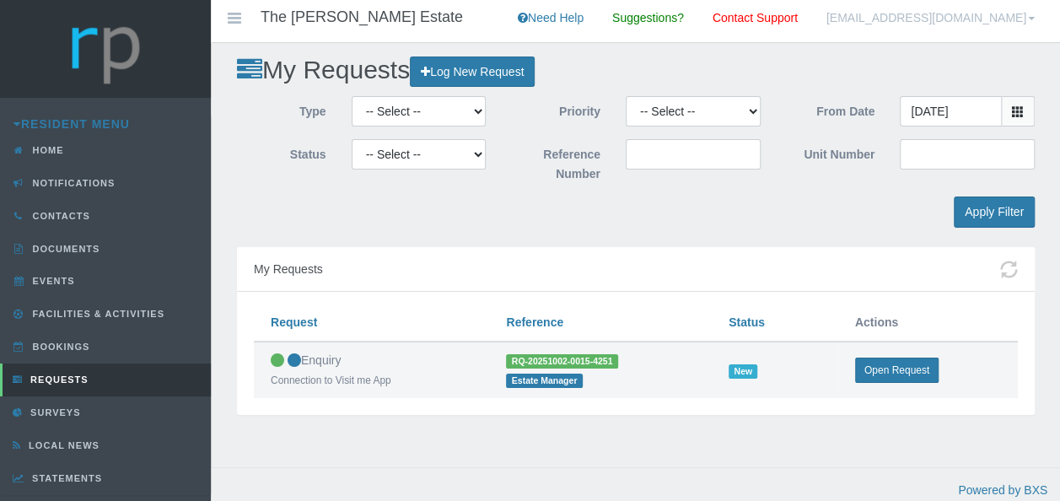
click at [1029, 17] on link "[EMAIL_ADDRESS][DOMAIN_NAME]" at bounding box center [931, 21] width 234 height 42
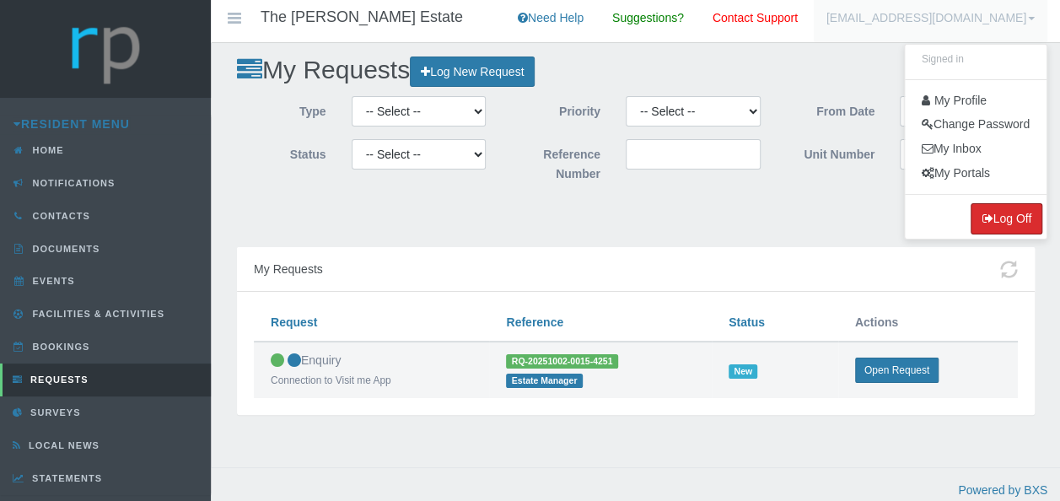
drag, startPoint x: 1000, startPoint y: 213, endPoint x: 855, endPoint y: 238, distance: 147.1
click at [855, 241] on div "The [PERSON_NAME] Estate Need Help Suggestions? Contact Support [EMAIL_ADDRESS]…" at bounding box center [635, 255] width 849 height 510
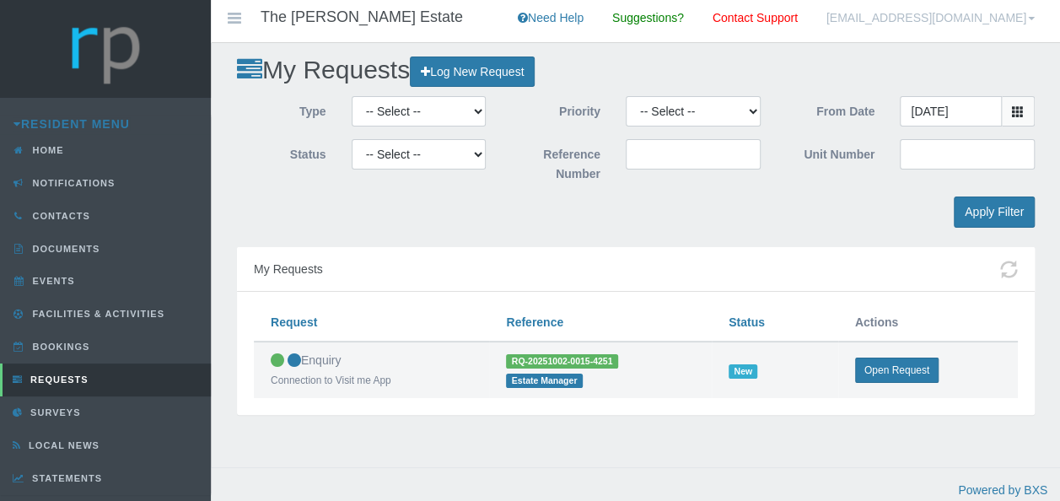
click at [1034, 22] on link "[EMAIL_ADDRESS][DOMAIN_NAME]" at bounding box center [931, 21] width 234 height 42
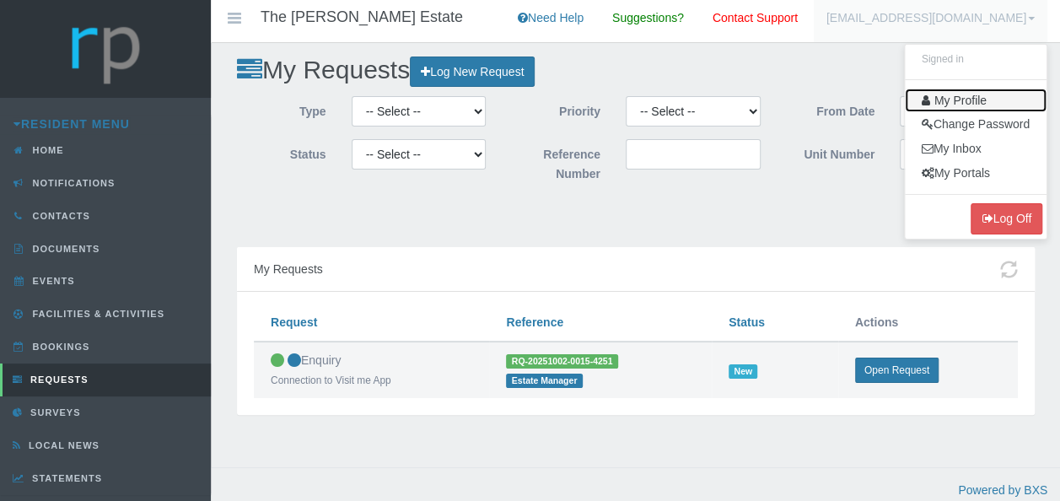
click at [965, 100] on link "My Profile" at bounding box center [976, 101] width 142 height 24
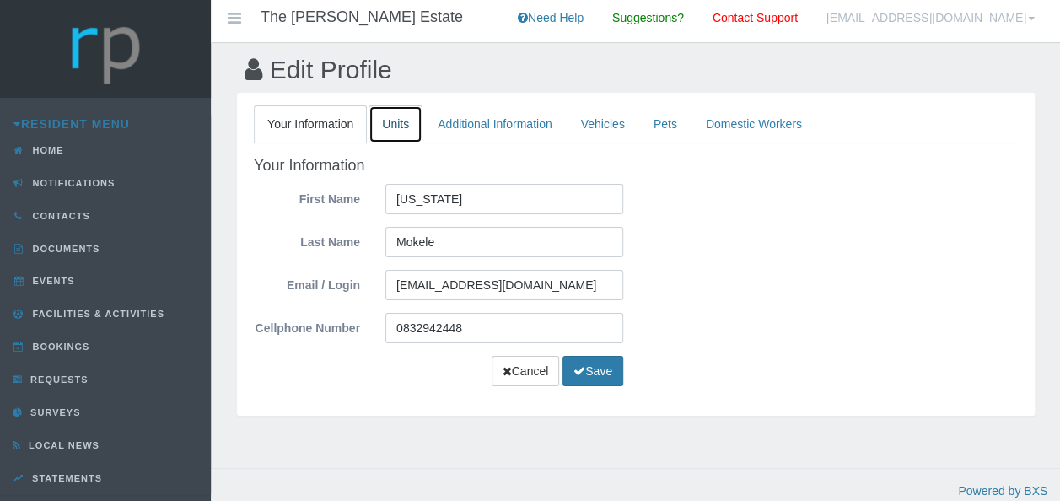
click at [406, 121] on link "Units" at bounding box center [396, 124] width 54 height 38
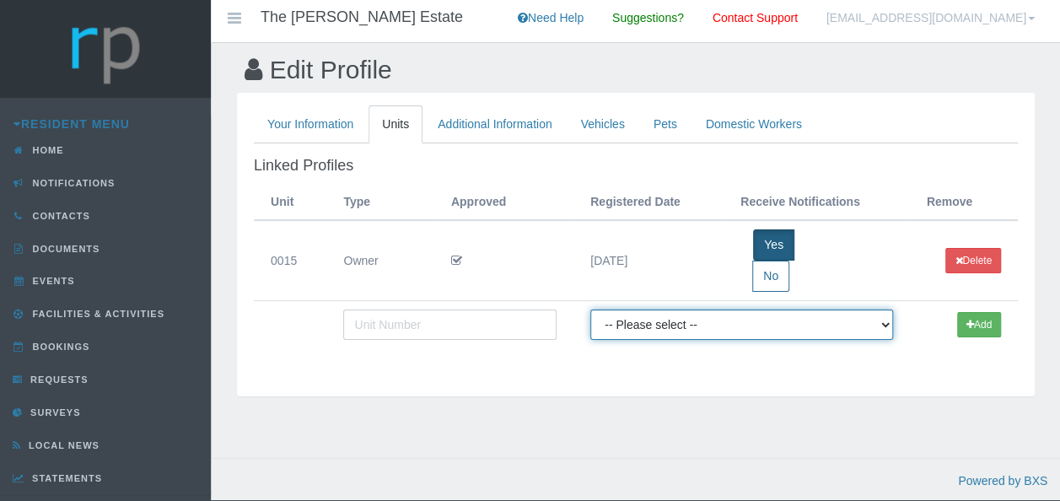
click at [881, 327] on select "-- Please select -- Managing Agent/Estate Manager Trustee/Director Estate Agent…" at bounding box center [741, 325] width 303 height 30
click at [927, 429] on div "Edit Profile Your Information Units Additional Information Vehicles Pets Domest…" at bounding box center [635, 267] width 849 height 449
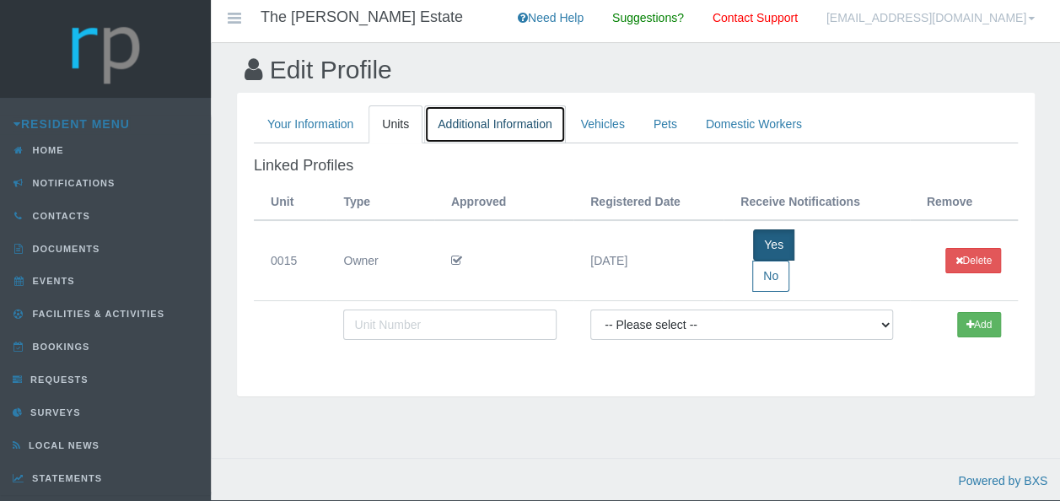
click at [464, 120] on link "Additional Information" at bounding box center [494, 124] width 141 height 38
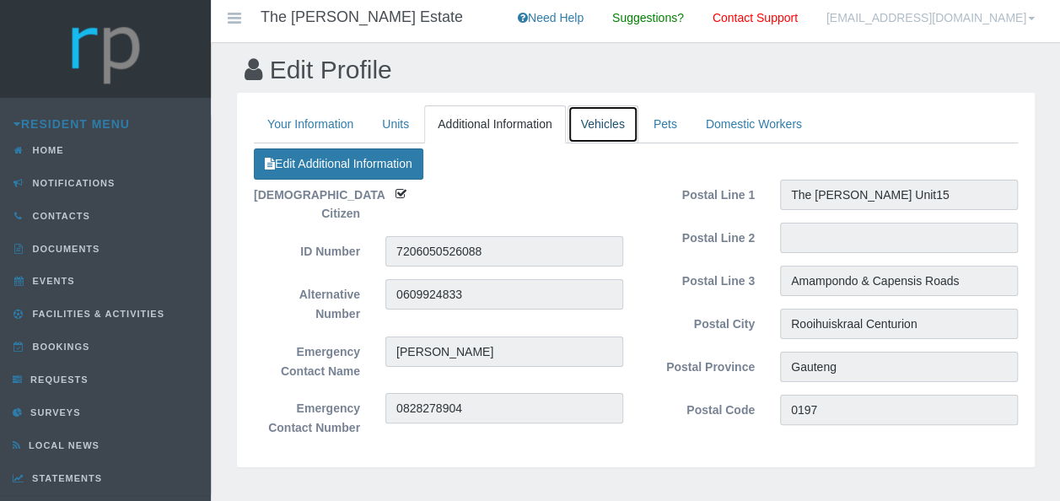
click at [590, 130] on link "Vehicles" at bounding box center [603, 124] width 71 height 38
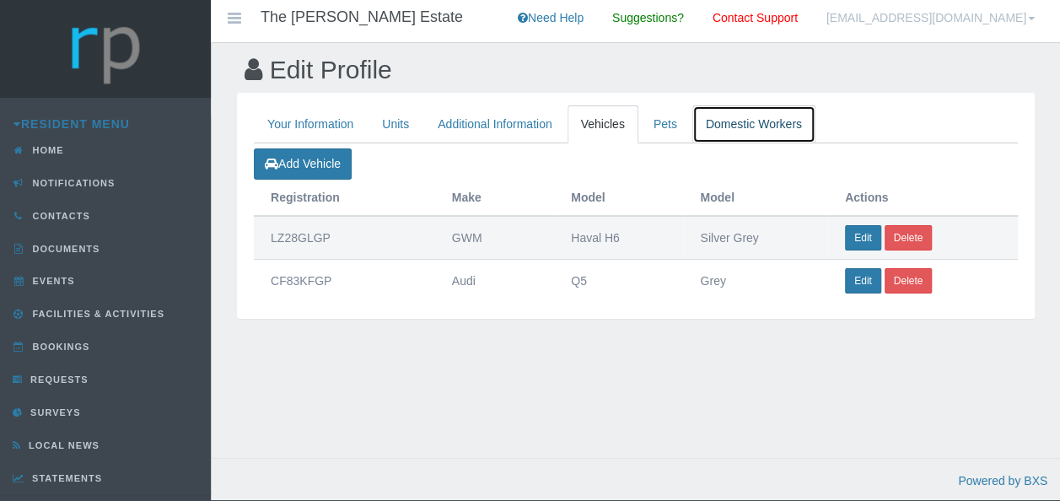
click at [769, 123] on link "Domestic Workers" at bounding box center [754, 124] width 123 height 38
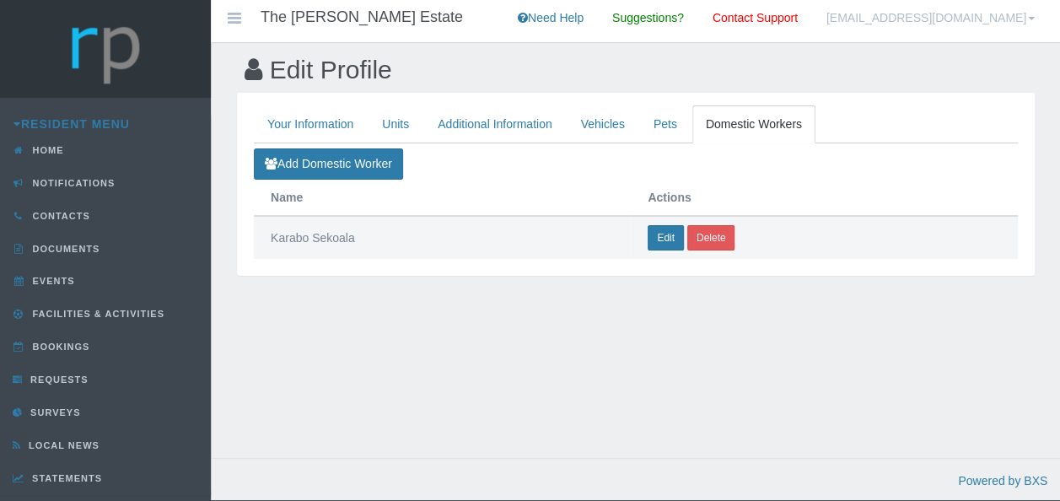
click at [1036, 16] on link "[EMAIL_ADDRESS][DOMAIN_NAME]" at bounding box center [931, 21] width 234 height 42
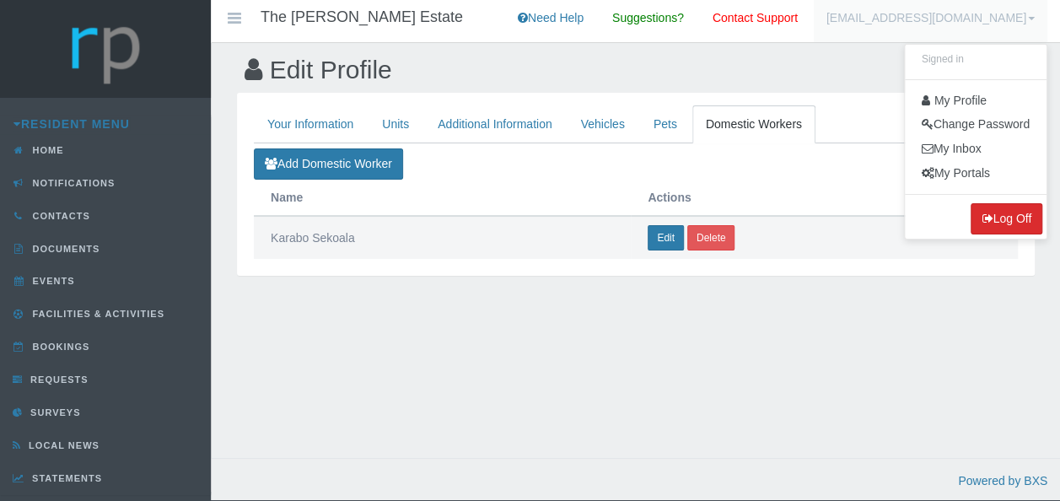
click at [1001, 222] on button "Log Off" at bounding box center [1007, 218] width 72 height 31
